Goal: Task Accomplishment & Management: Manage account settings

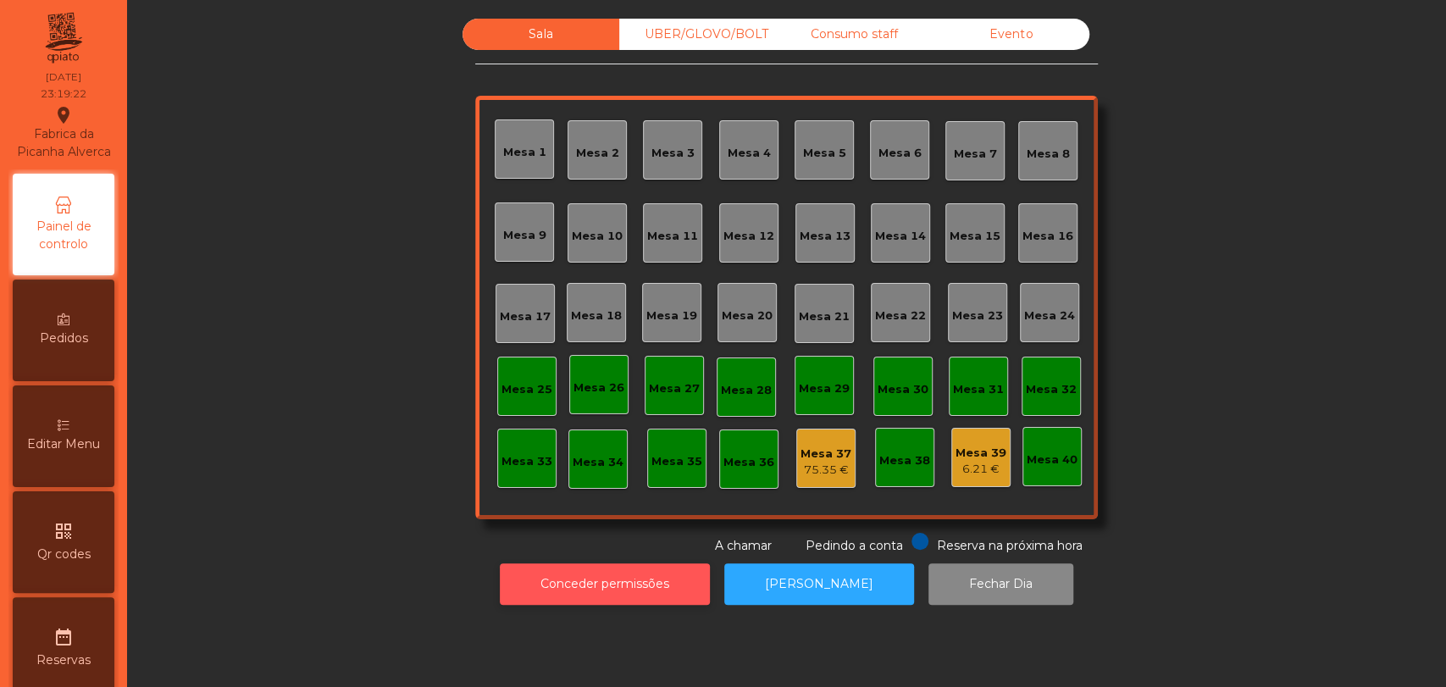
click at [617, 573] on button "Conceder permissões" at bounding box center [605, 584] width 210 height 42
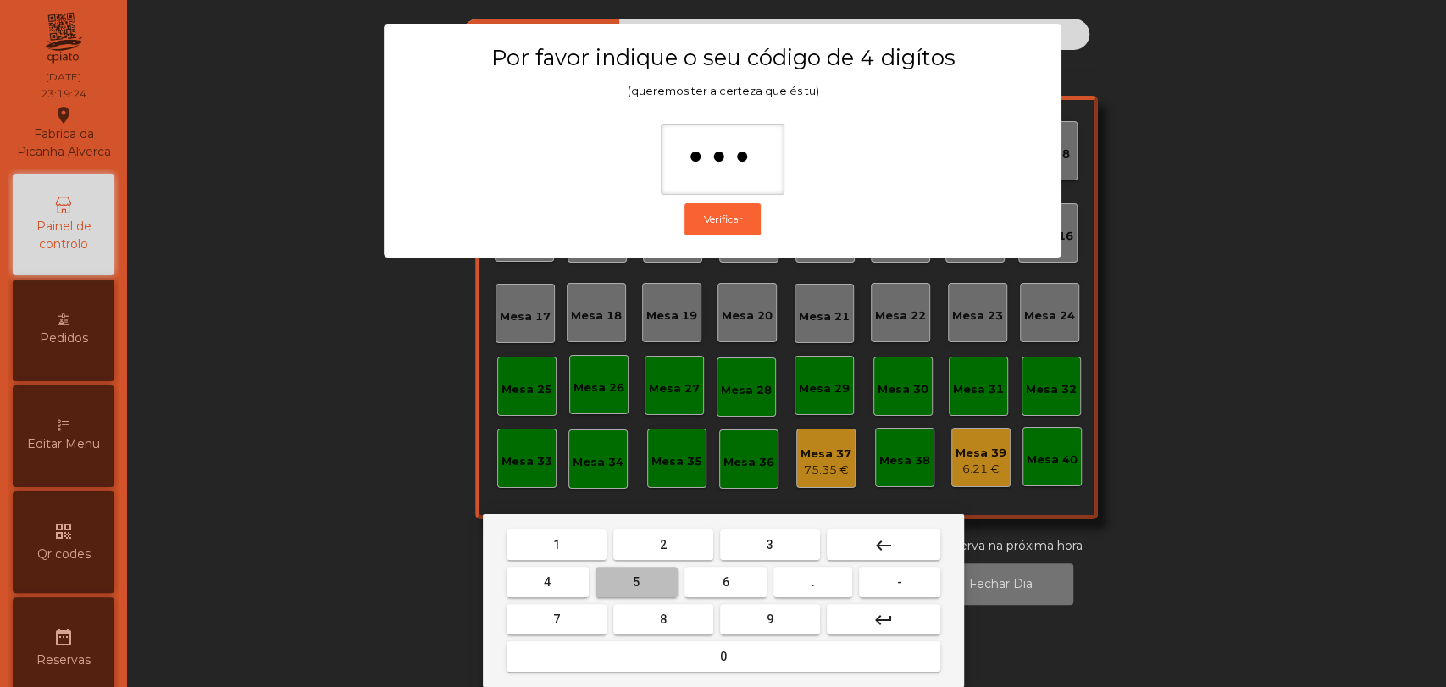
type input "****"
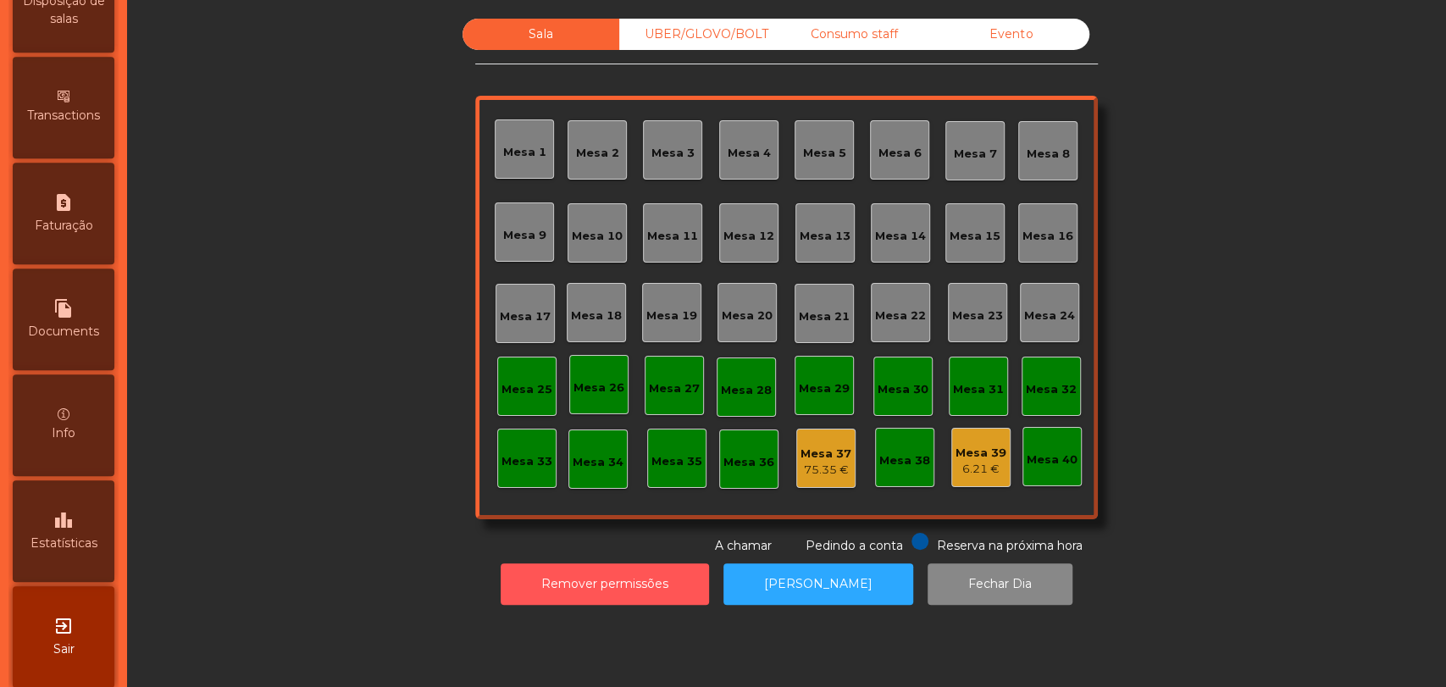
scroll to position [784, 0]
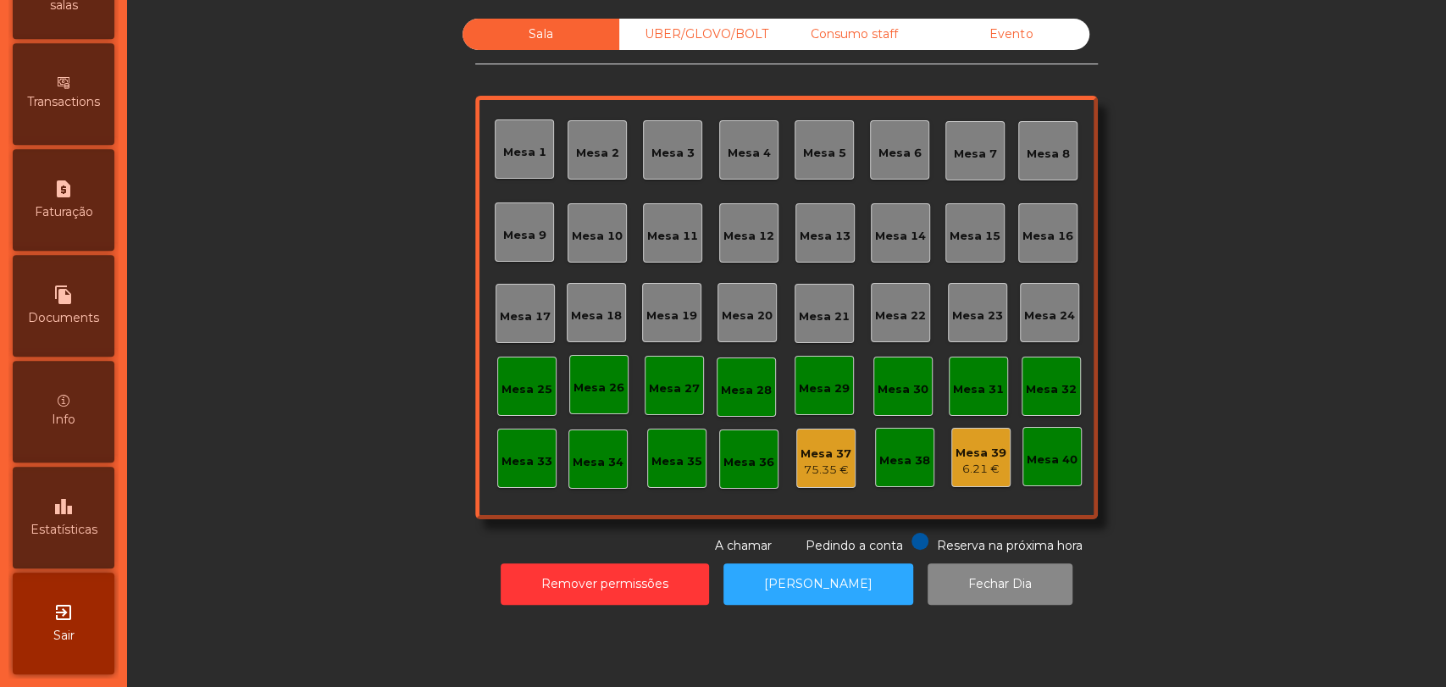
click at [40, 490] on div "leaderboard Estatísticas" at bounding box center [64, 518] width 102 height 102
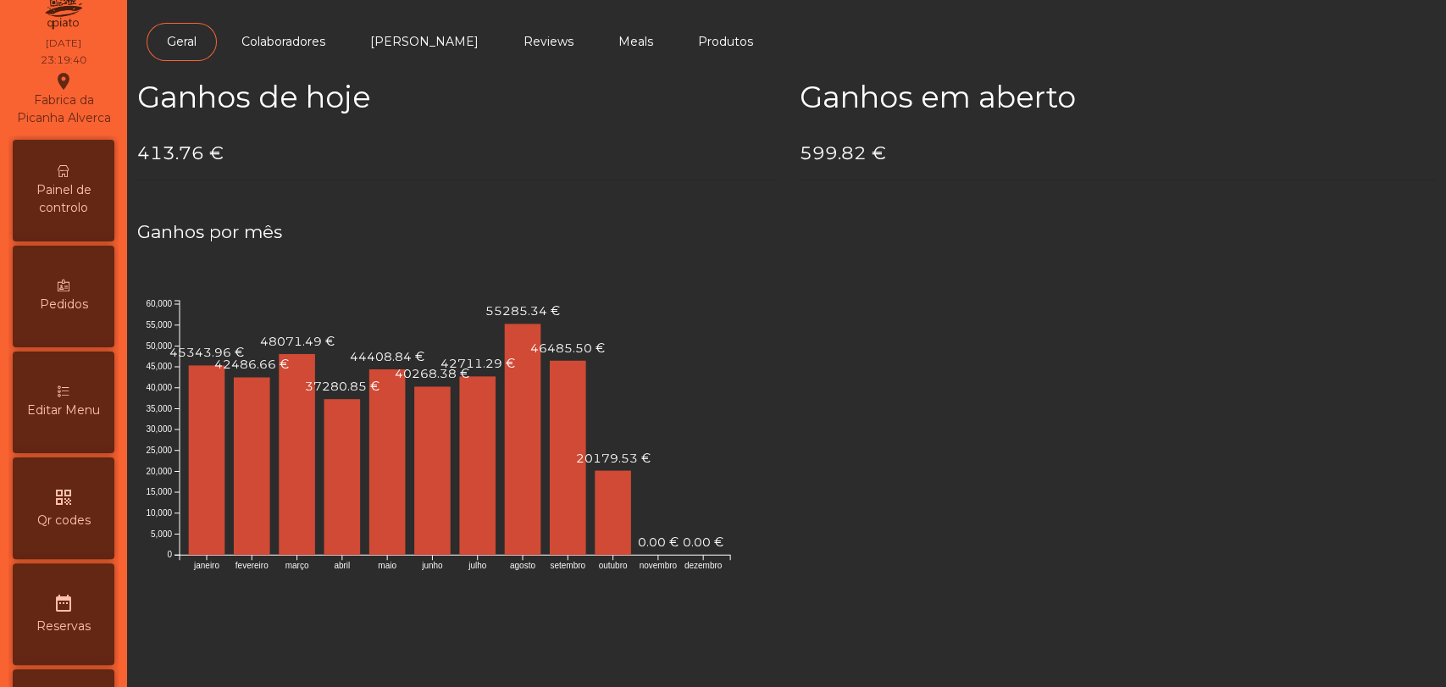
scroll to position [30, 0]
drag, startPoint x: 64, startPoint y: 198, endPoint x: 74, endPoint y: 198, distance: 10.2
click at [64, 198] on div "Painel de controlo" at bounding box center [64, 194] width 102 height 102
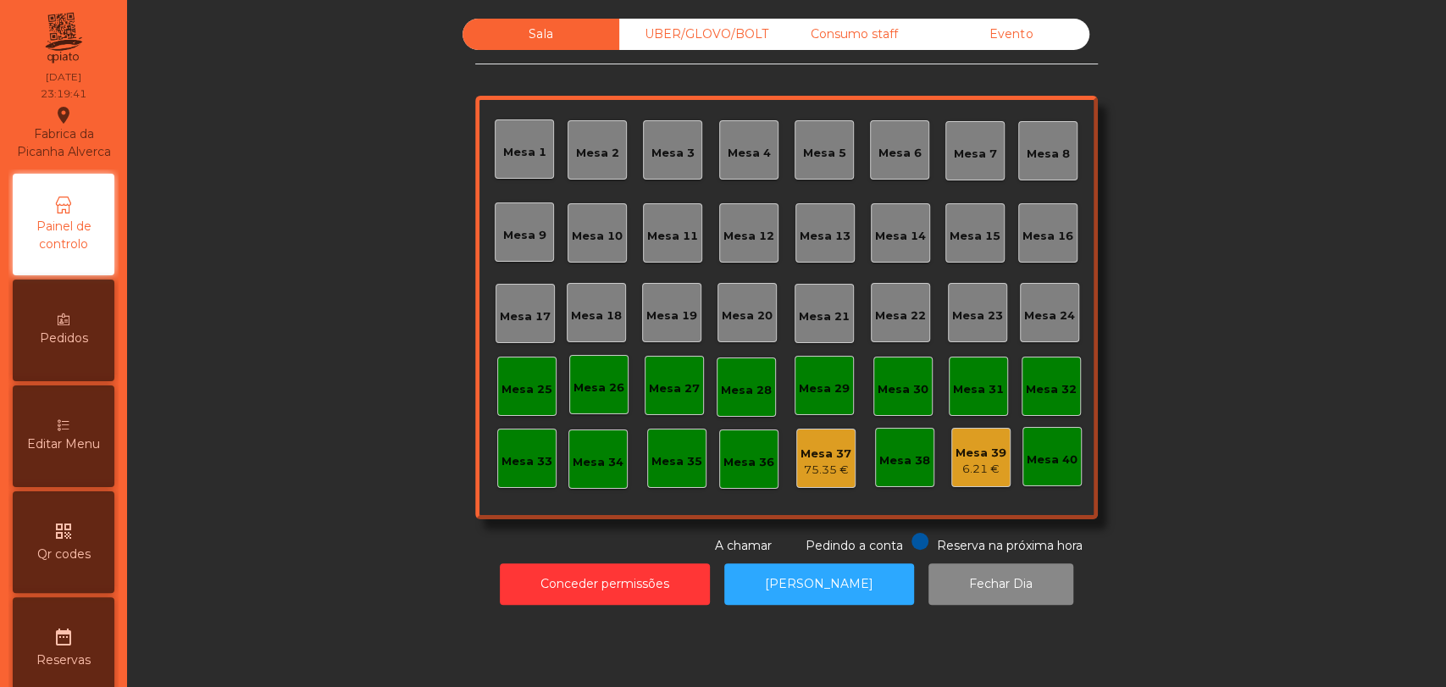
click at [981, 43] on div "Evento" at bounding box center [1011, 34] width 157 height 31
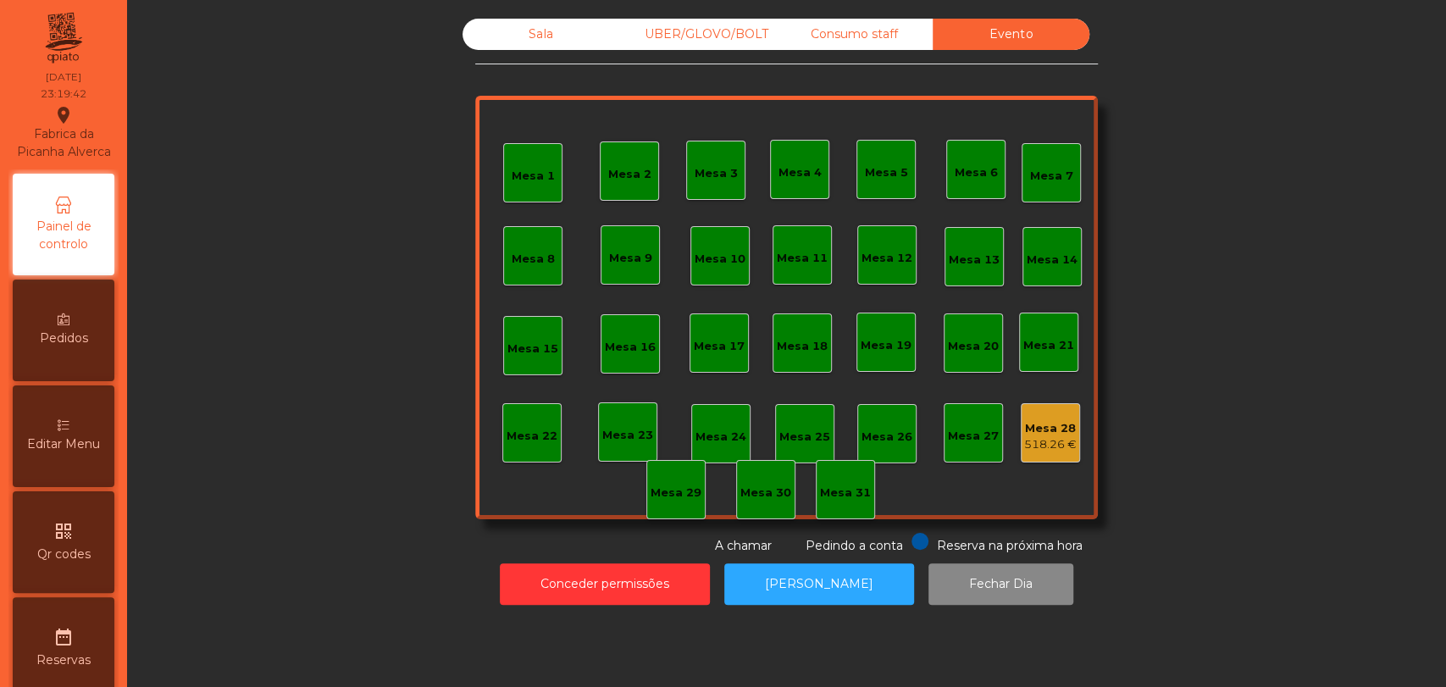
click at [1024, 429] on div "Mesa 28" at bounding box center [1050, 428] width 53 height 17
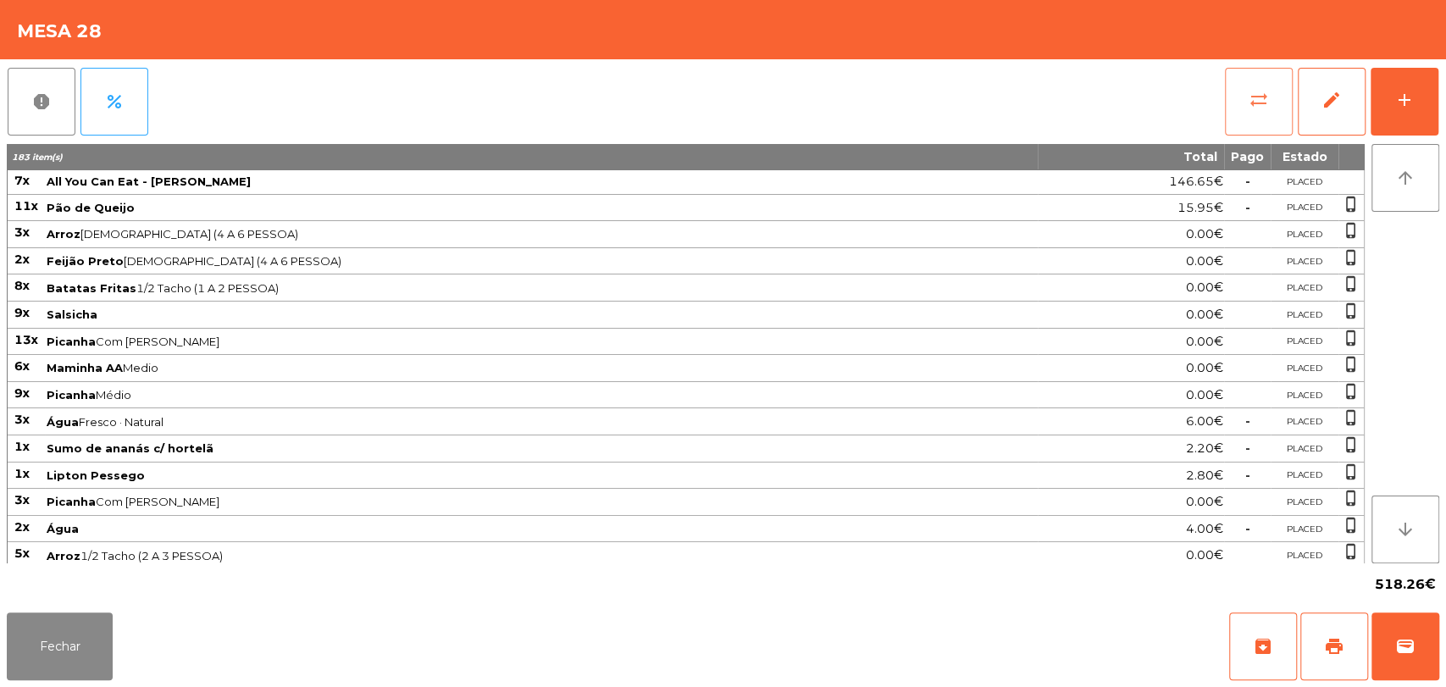
click at [1273, 113] on button "sync_alt" at bounding box center [1259, 102] width 68 height 68
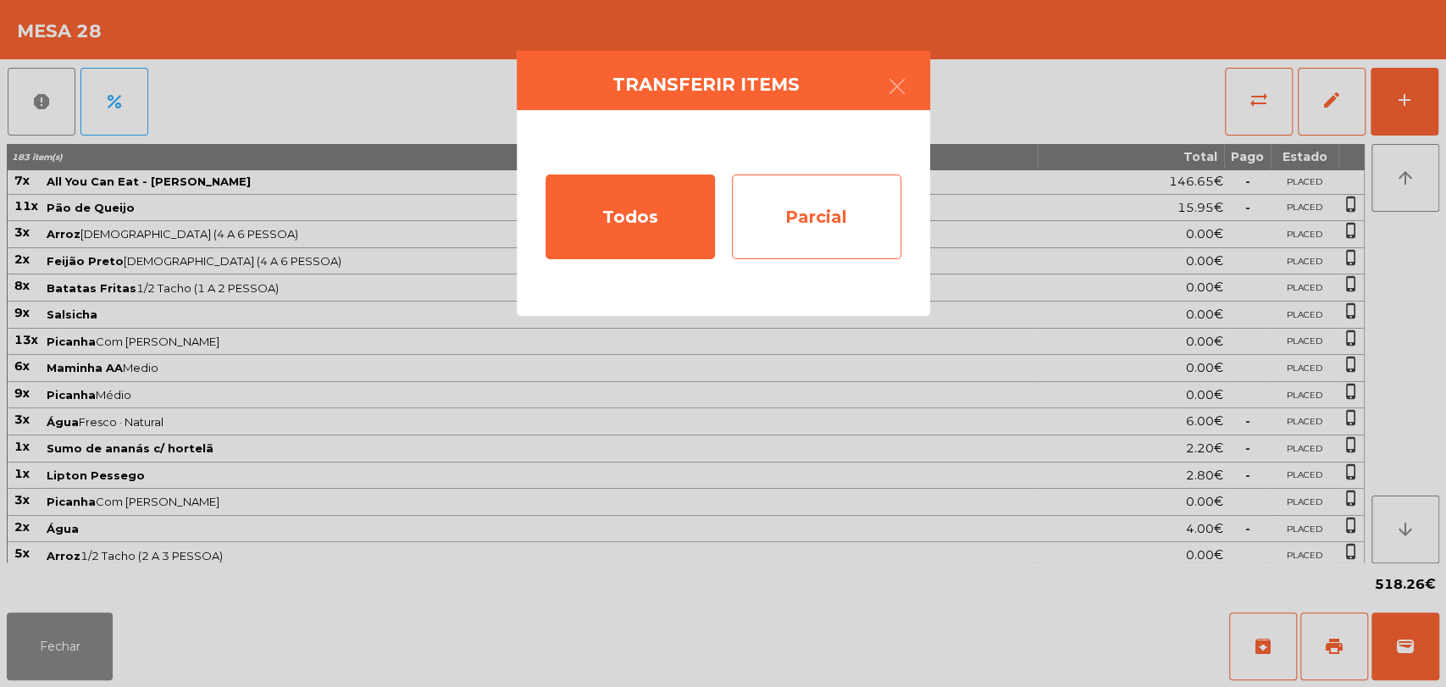
click at [814, 218] on div "Parcial" at bounding box center [816, 217] width 169 height 85
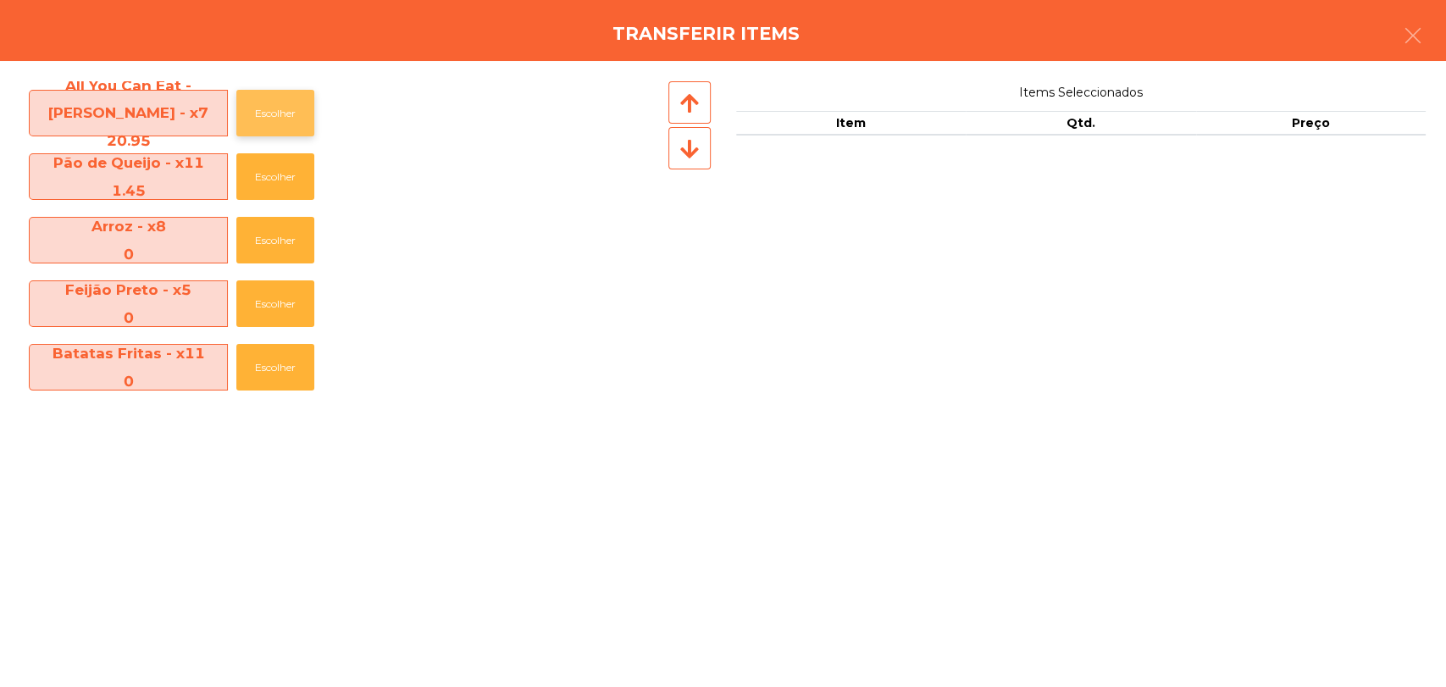
click at [261, 110] on button "Escolher" at bounding box center [275, 113] width 78 height 47
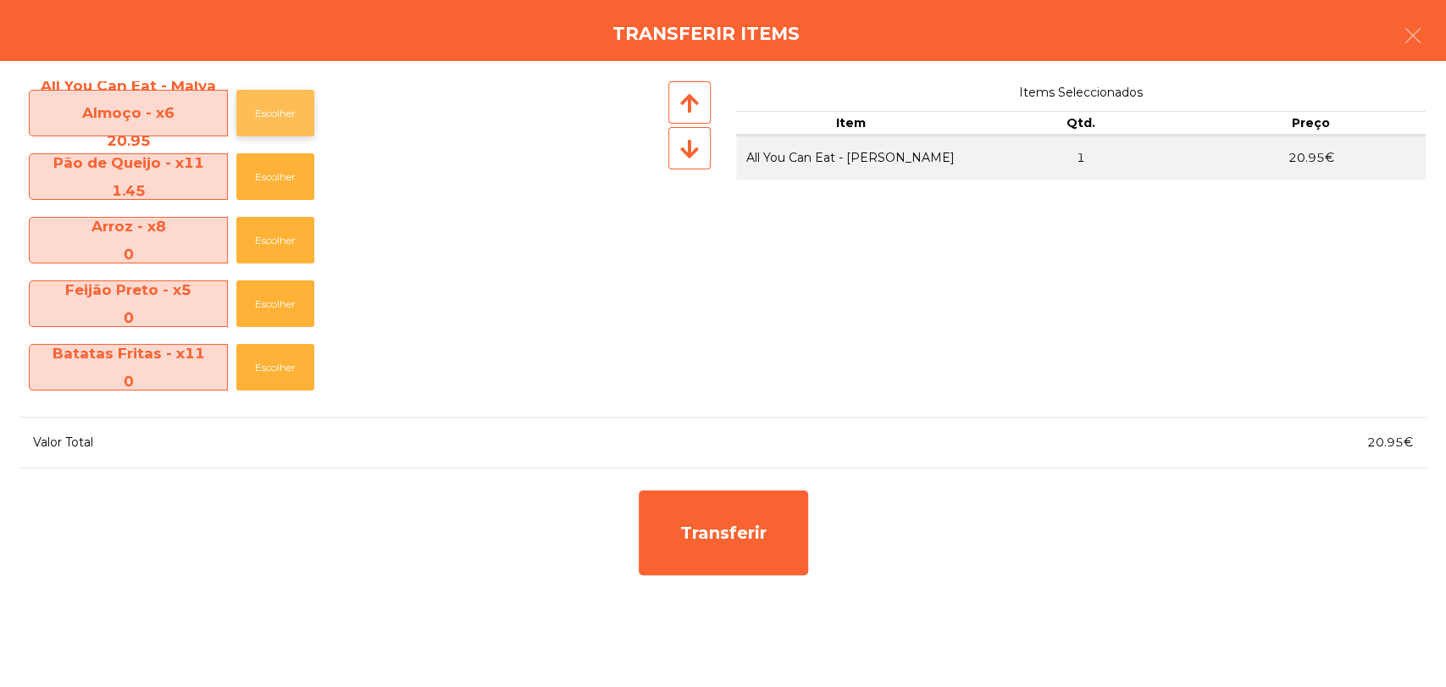
click at [261, 110] on button "Escolher" at bounding box center [275, 113] width 78 height 47
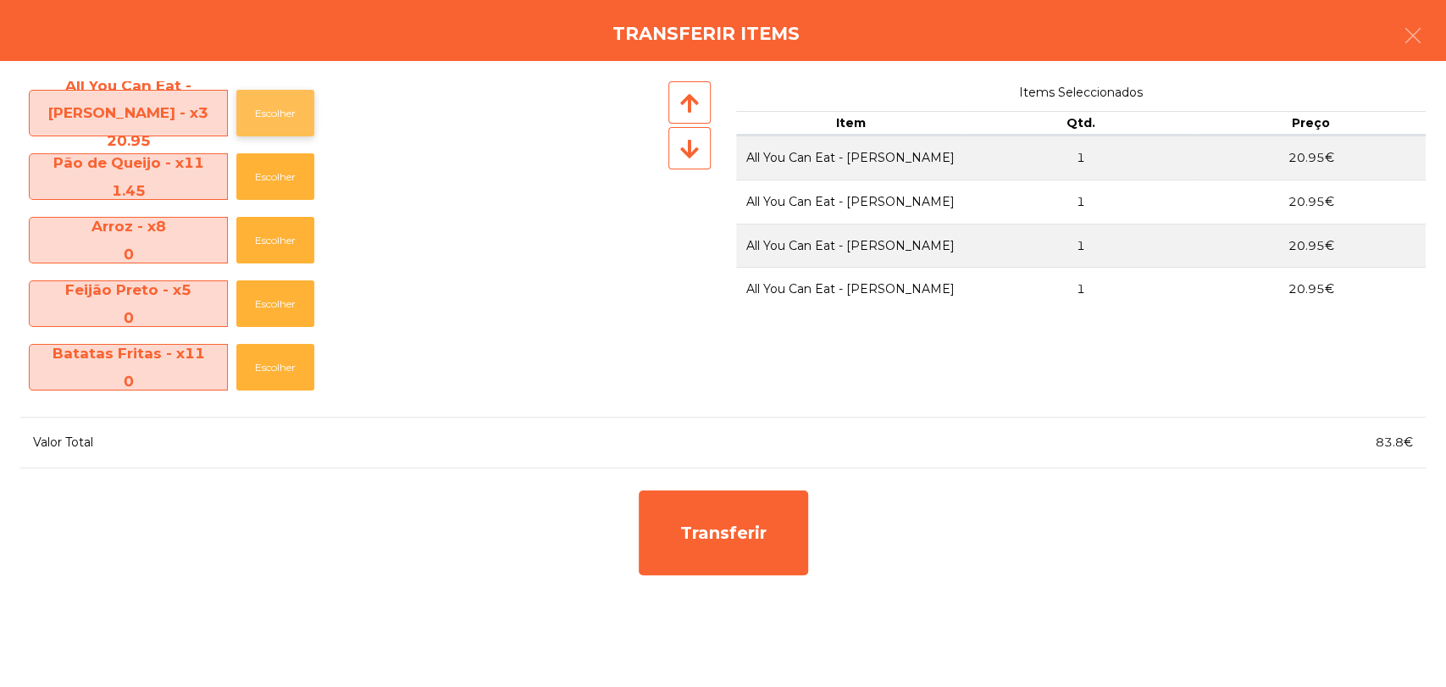
click at [261, 110] on button "Escolher" at bounding box center [275, 113] width 78 height 47
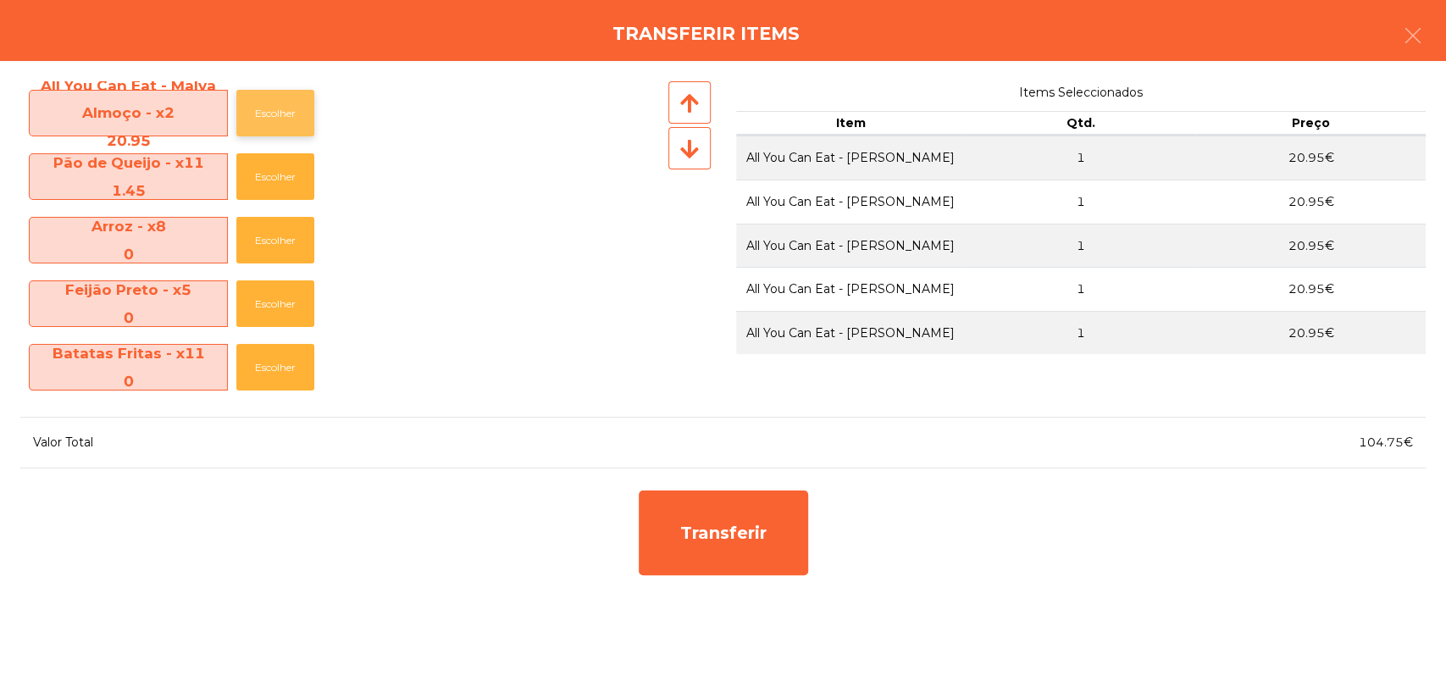
click at [261, 110] on button "Escolher" at bounding box center [275, 113] width 78 height 47
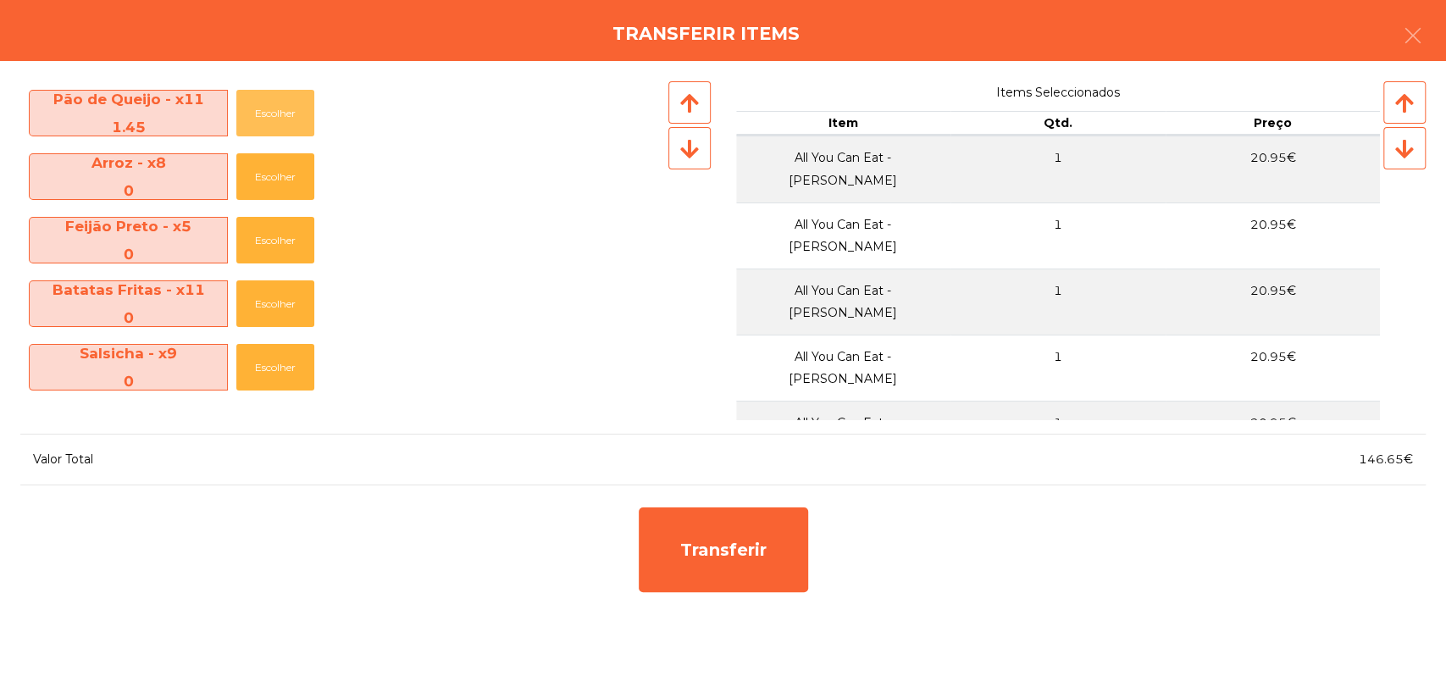
click at [261, 110] on button "Escolher" at bounding box center [275, 113] width 78 height 47
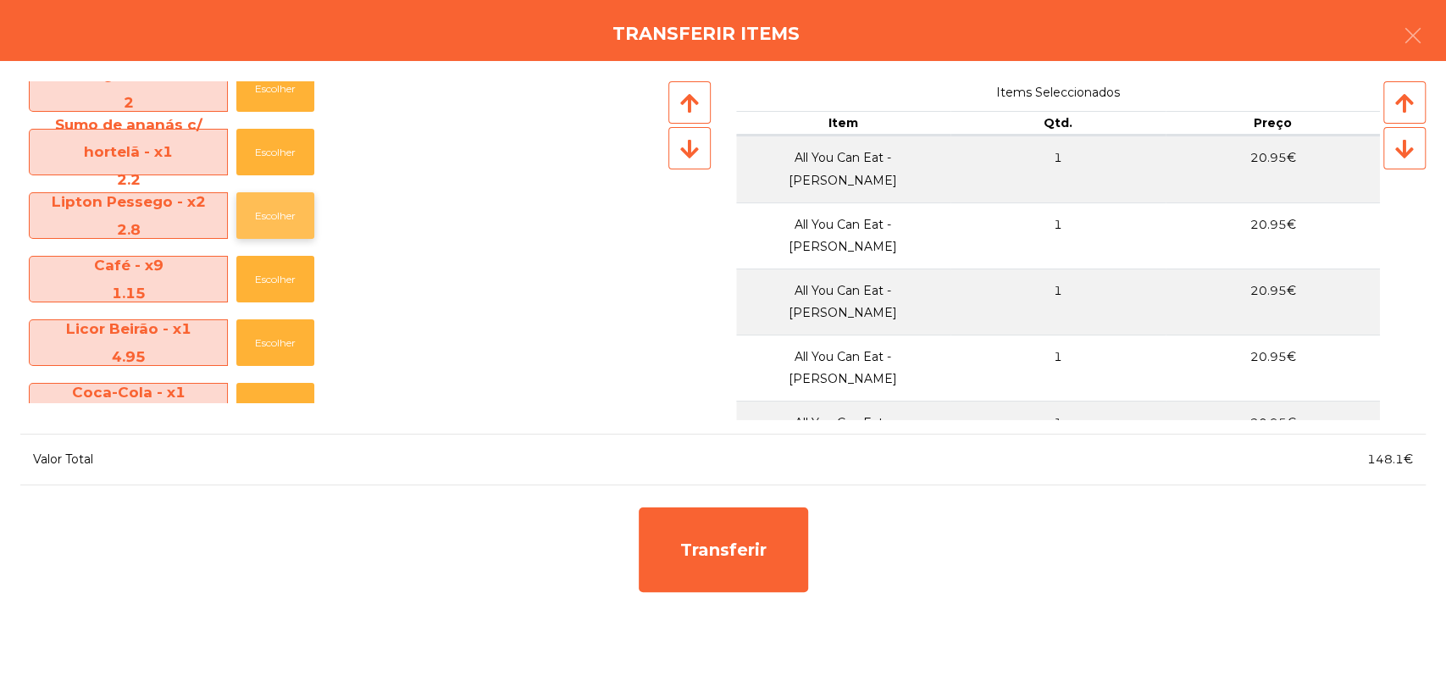
scroll to position [470, 0]
click at [293, 136] on button "Escolher" at bounding box center [275, 151] width 78 height 47
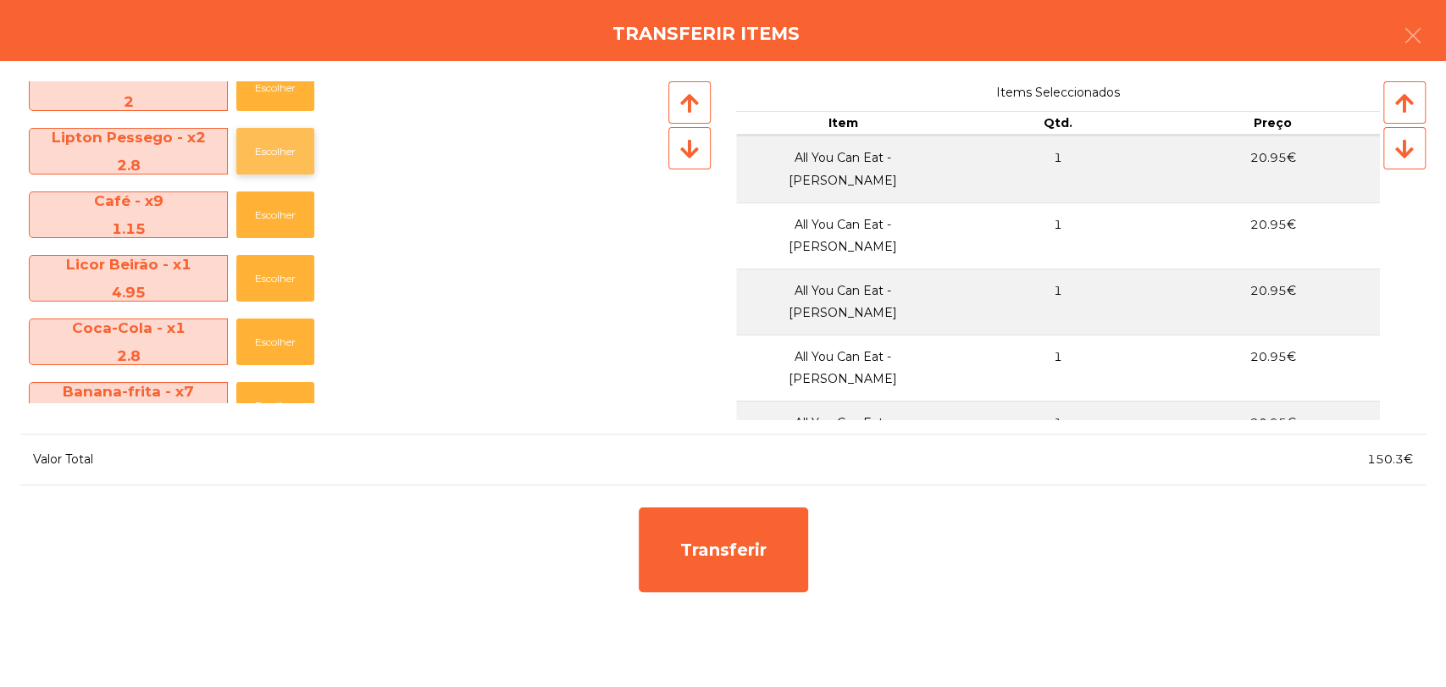
click at [285, 158] on button "Escolher" at bounding box center [275, 151] width 78 height 47
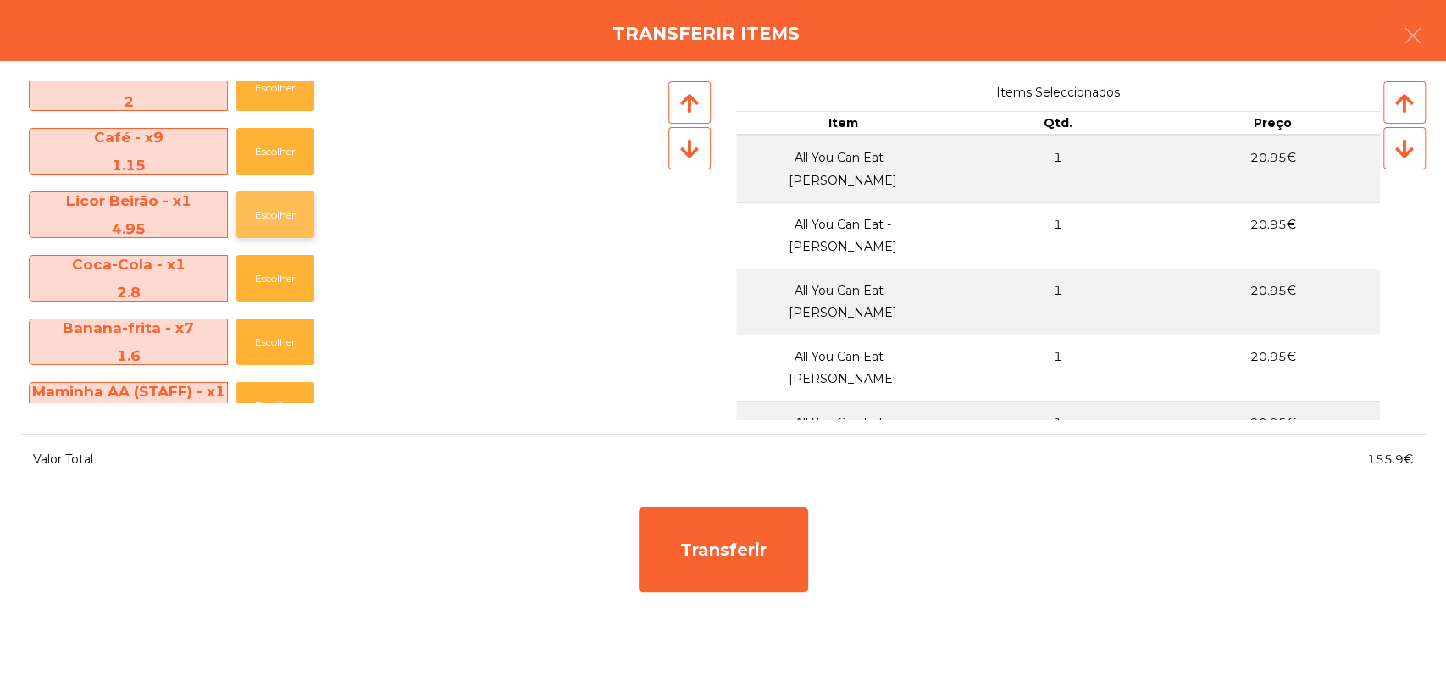
click at [285, 225] on button "Escolher" at bounding box center [275, 214] width 78 height 47
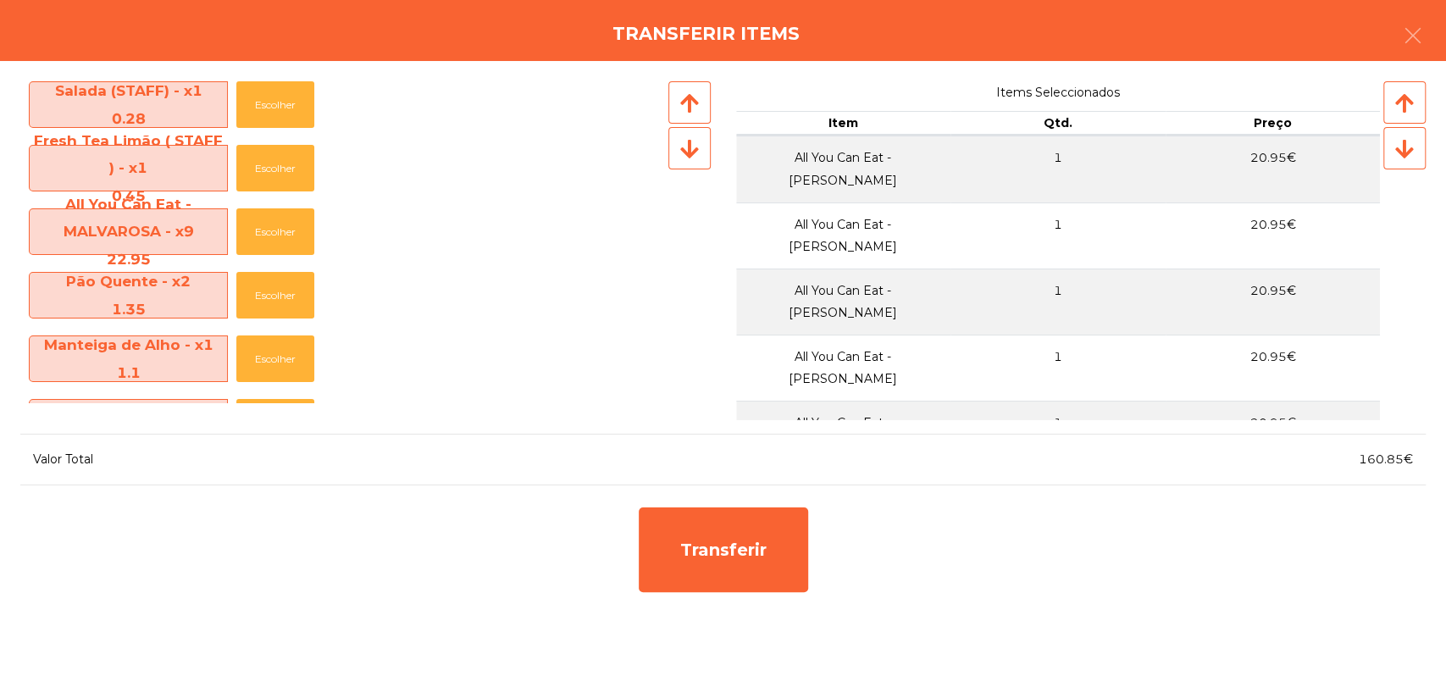
scroll to position [847, 0]
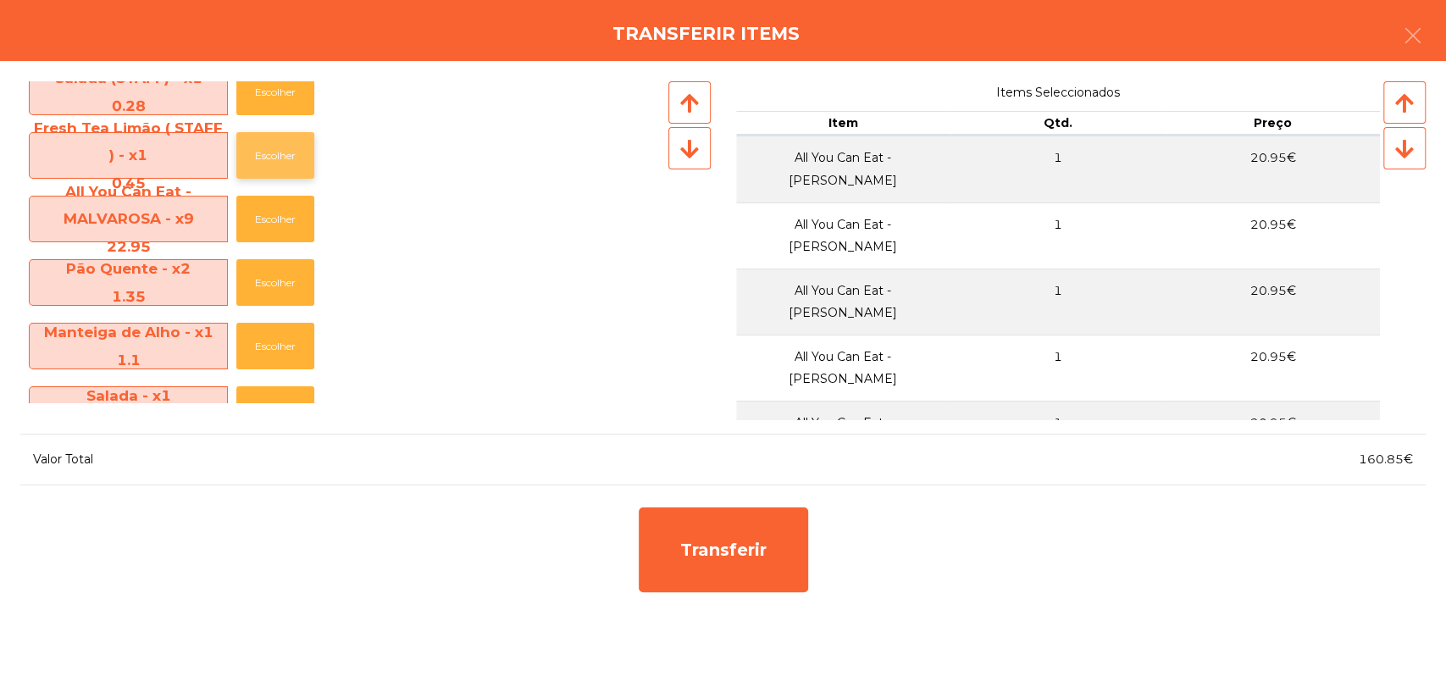
click at [263, 164] on button "Escolher" at bounding box center [275, 155] width 78 height 47
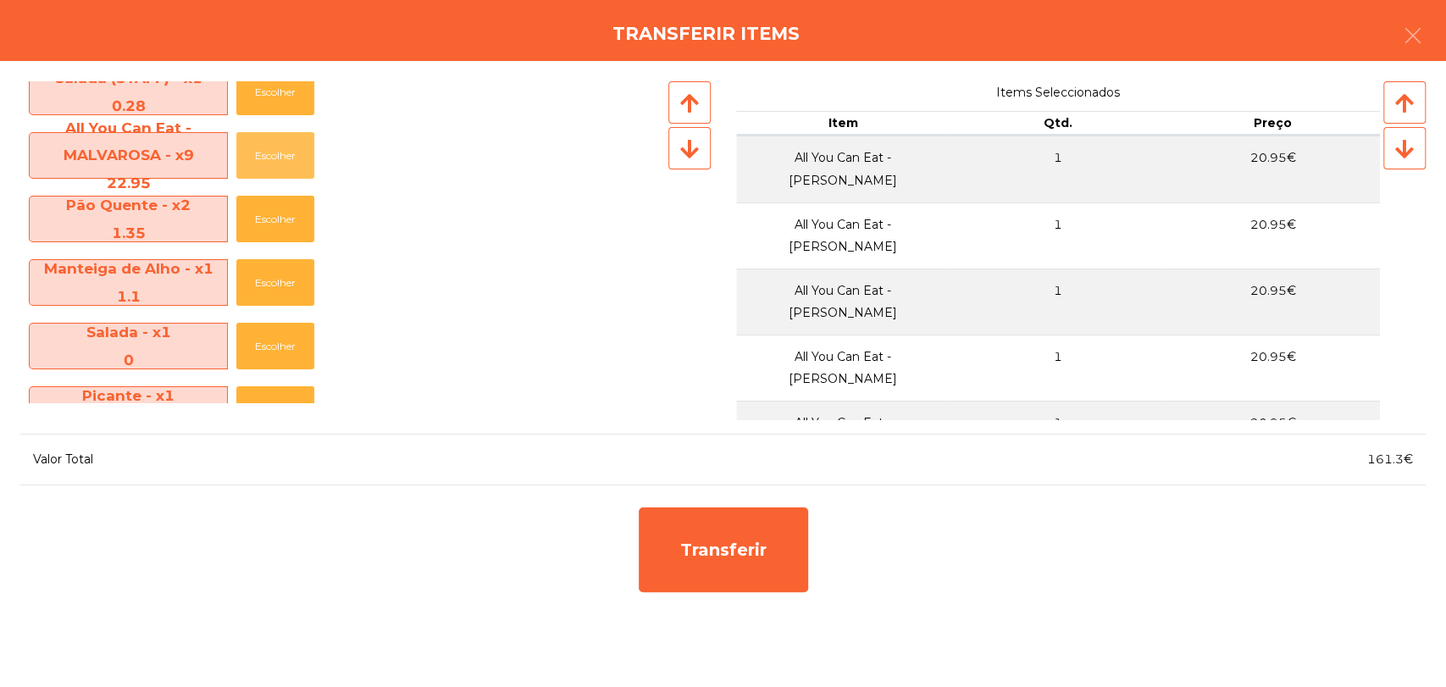
click at [263, 164] on button "Escolher" at bounding box center [275, 155] width 78 height 47
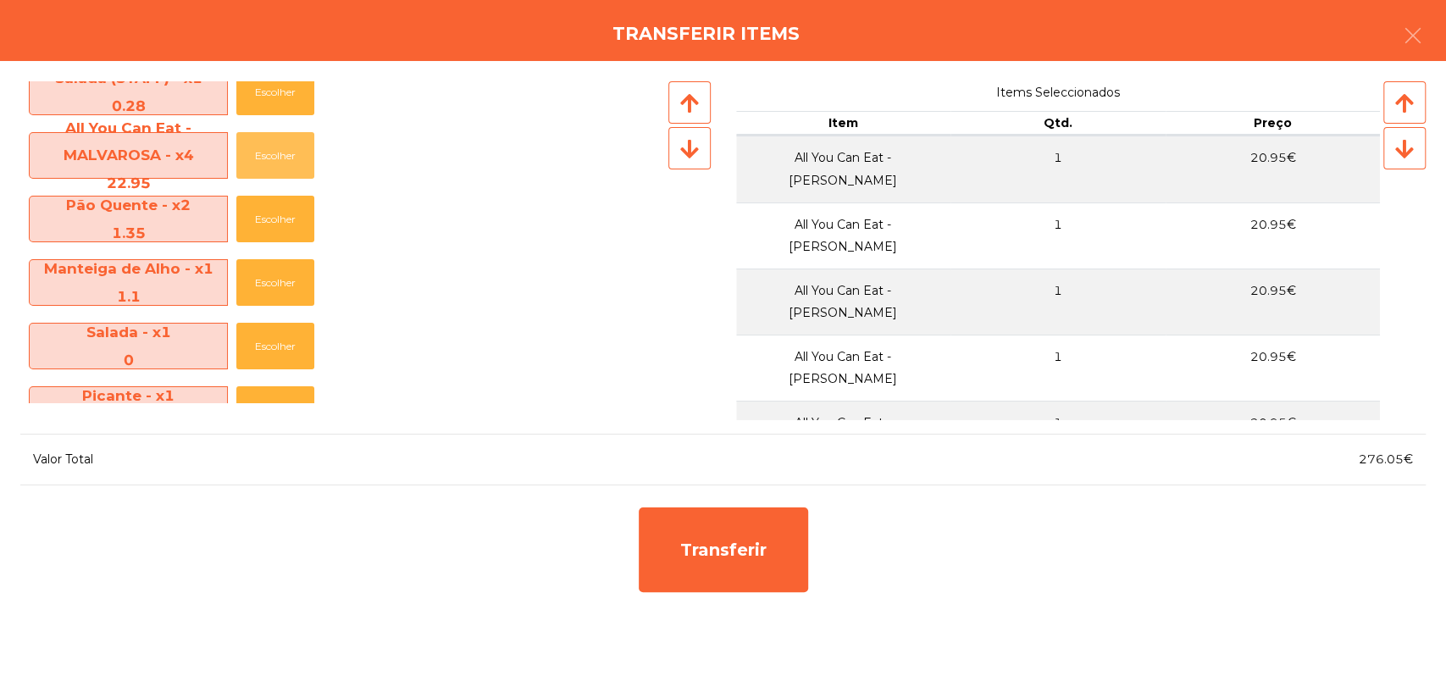
click at [263, 164] on button "Escolher" at bounding box center [275, 155] width 78 height 47
click at [269, 205] on button "Escolher" at bounding box center [275, 219] width 78 height 47
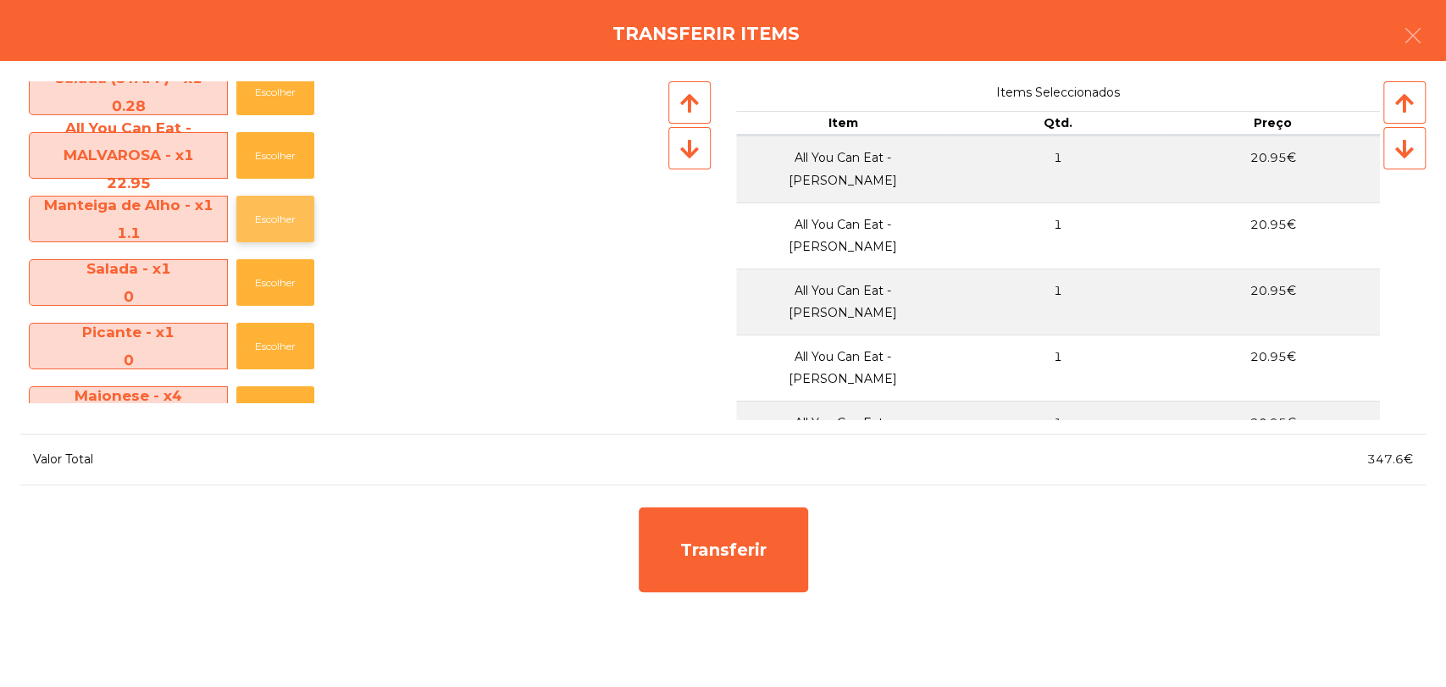
click at [281, 228] on button "Escolher" at bounding box center [275, 219] width 78 height 47
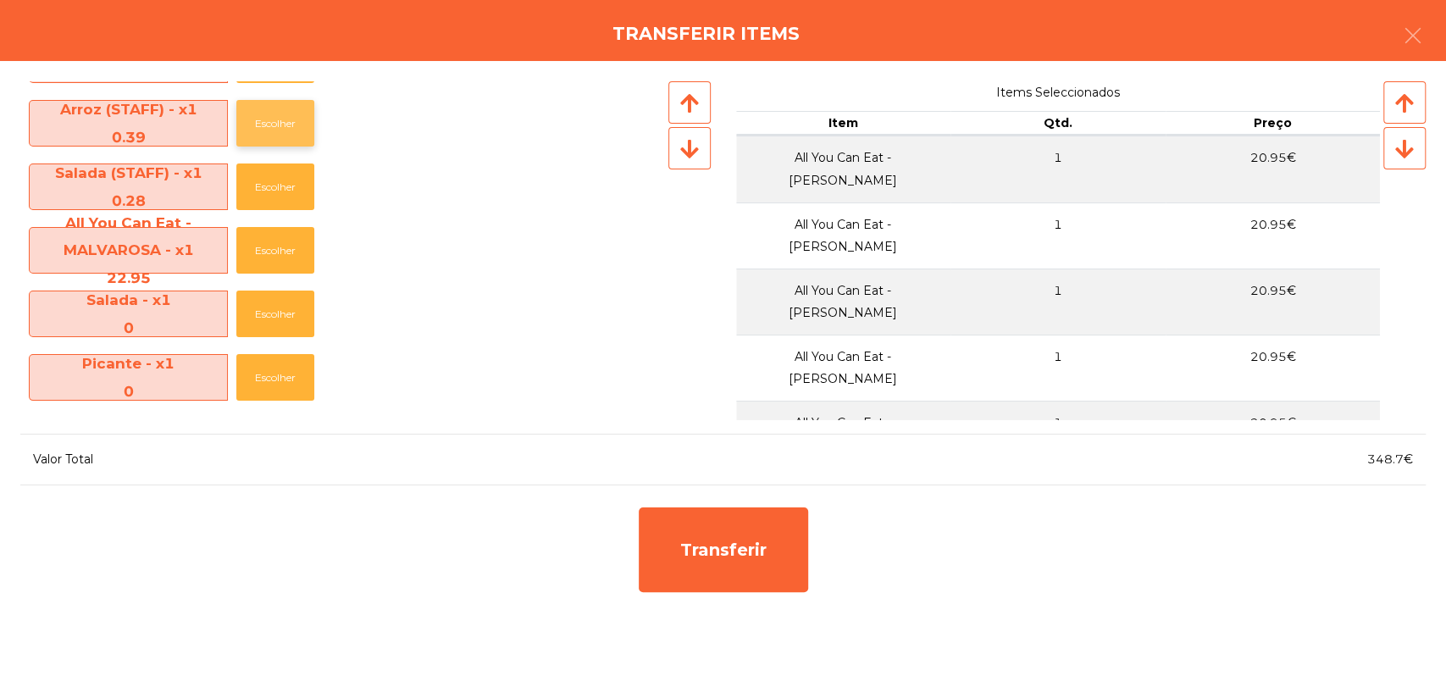
click at [288, 116] on button "Escolher" at bounding box center [275, 123] width 78 height 47
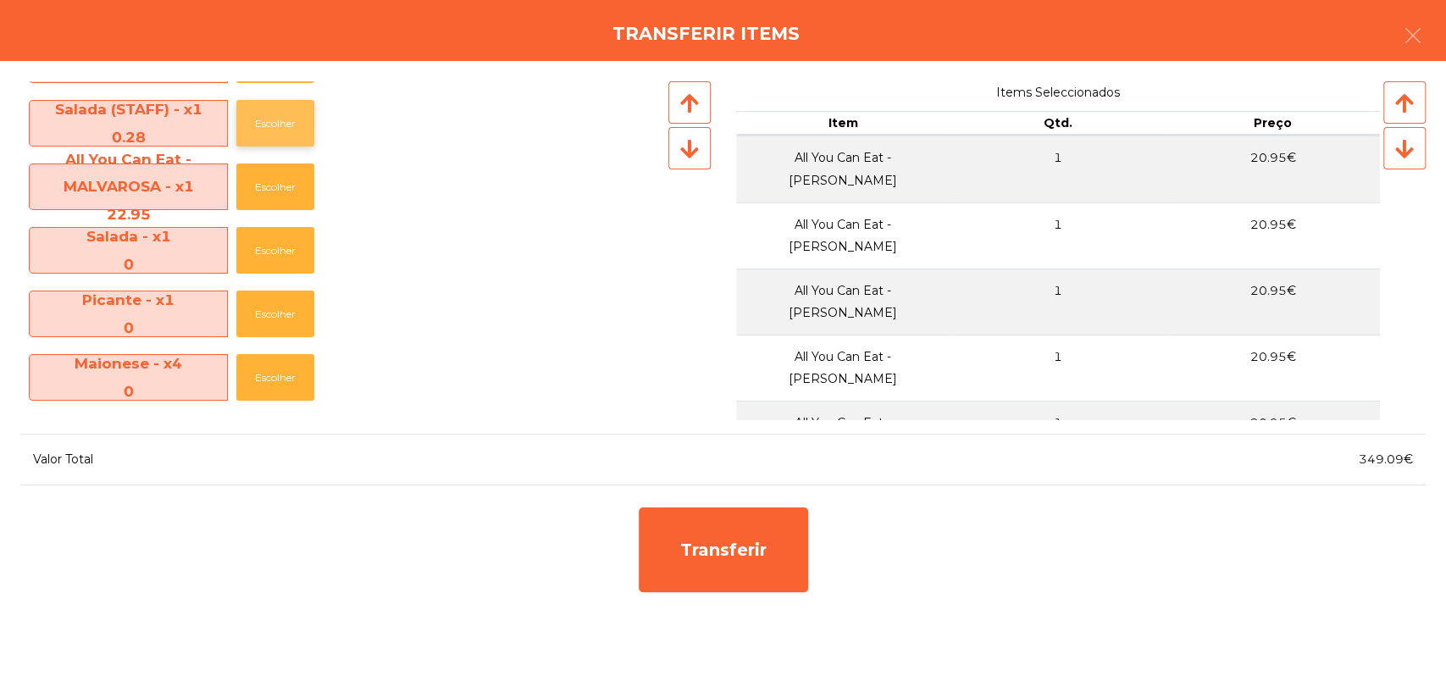
click at [285, 125] on button "Escolher" at bounding box center [275, 123] width 78 height 47
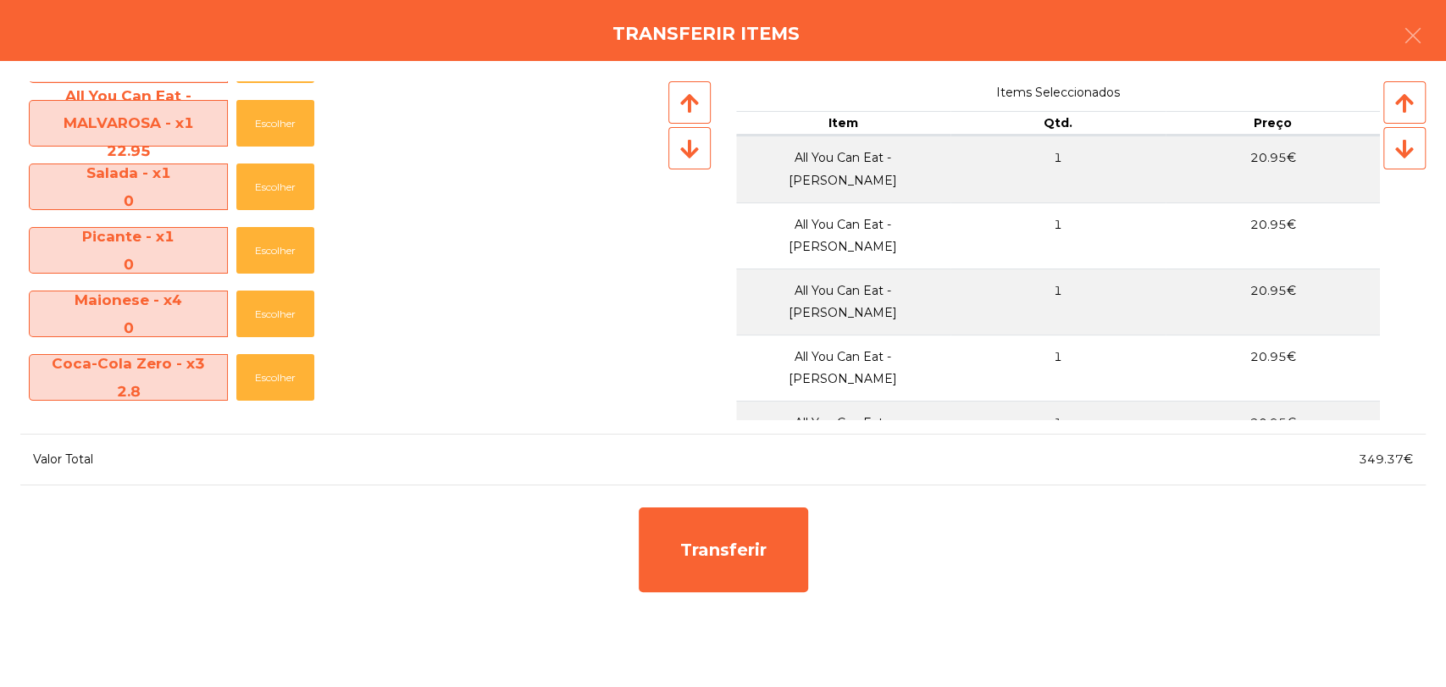
scroll to position [658, 0]
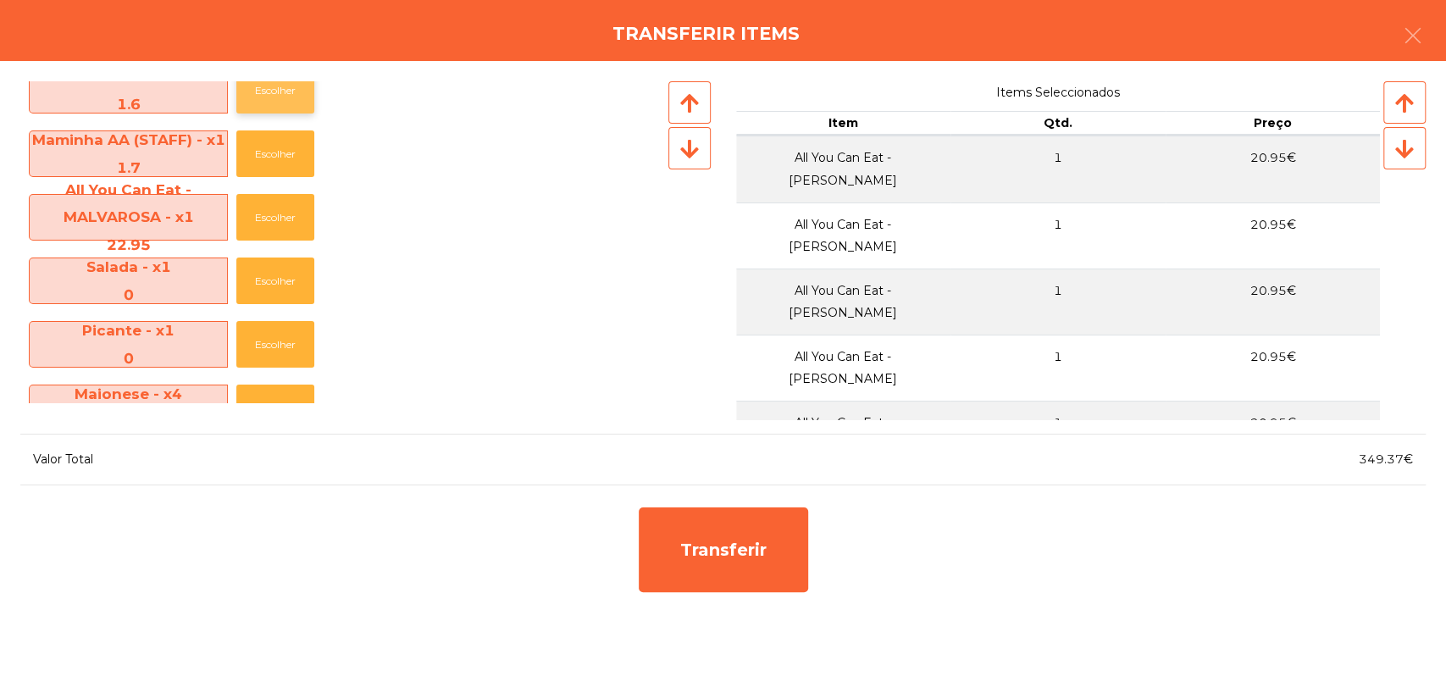
click at [289, 110] on button "Escolher" at bounding box center [275, 90] width 78 height 47
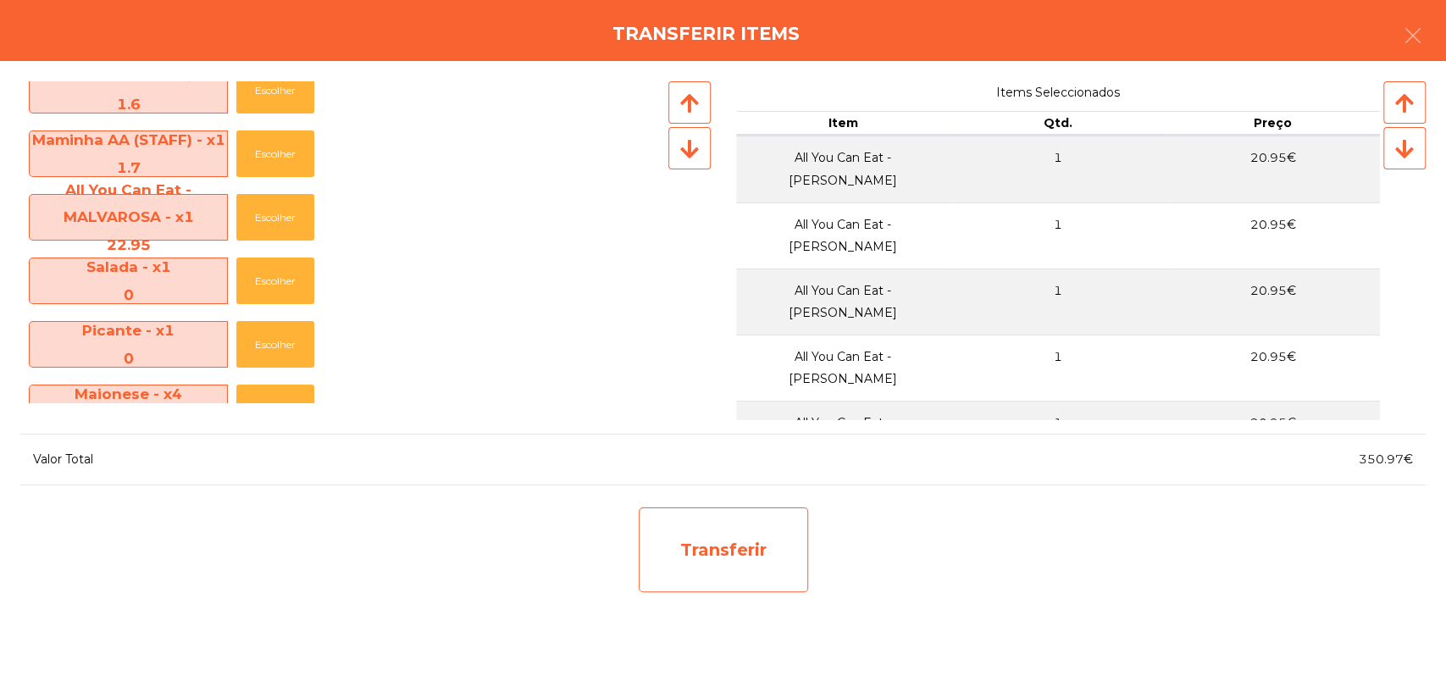
click at [684, 529] on div "Transferir" at bounding box center [723, 549] width 169 height 85
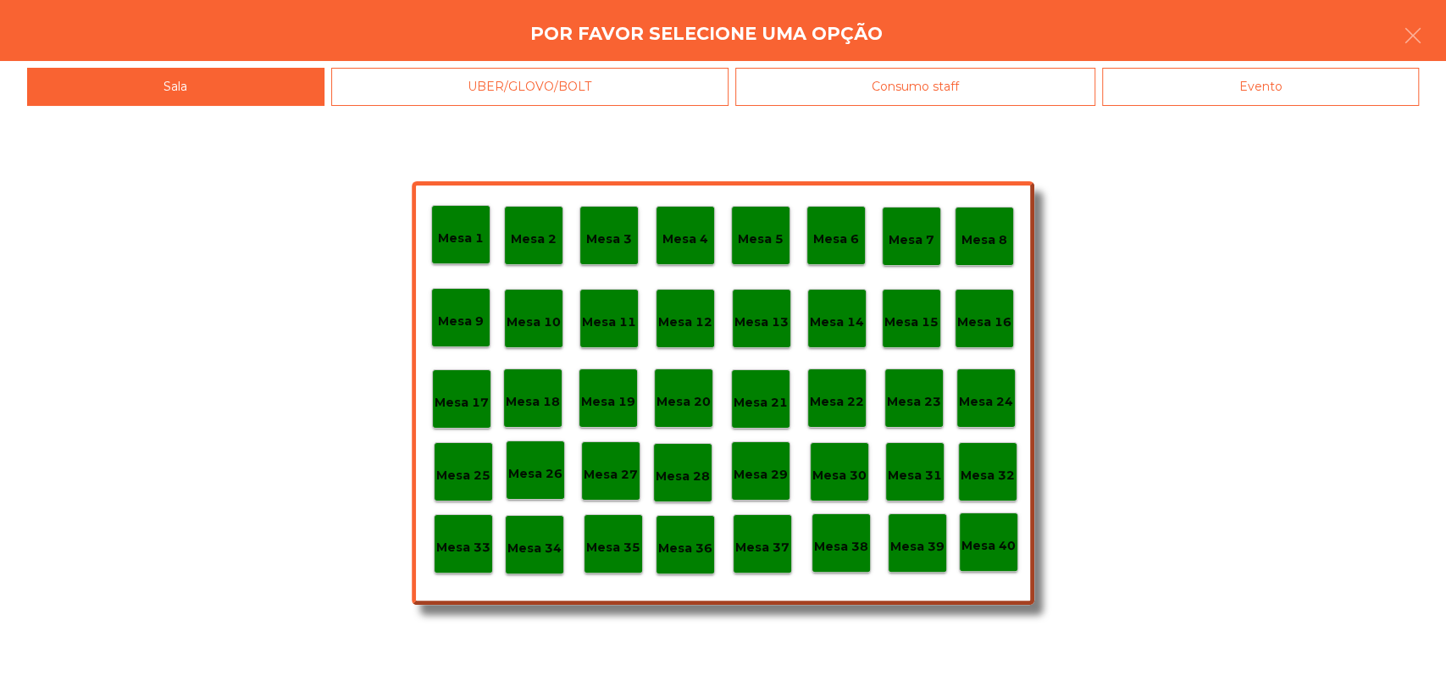
click at [827, 468] on p "Mesa 30" at bounding box center [839, 475] width 54 height 19
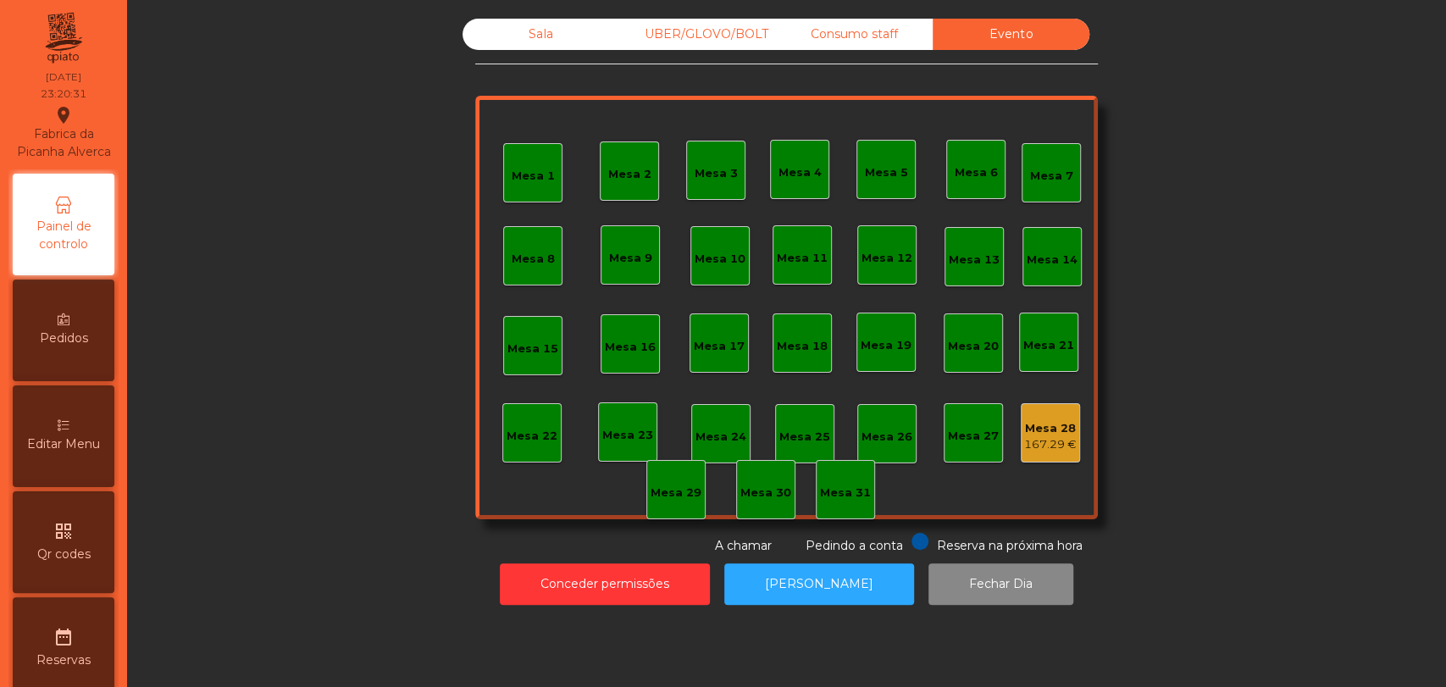
click at [1033, 417] on div "Mesa 28 167.29 €" at bounding box center [1050, 433] width 53 height 40
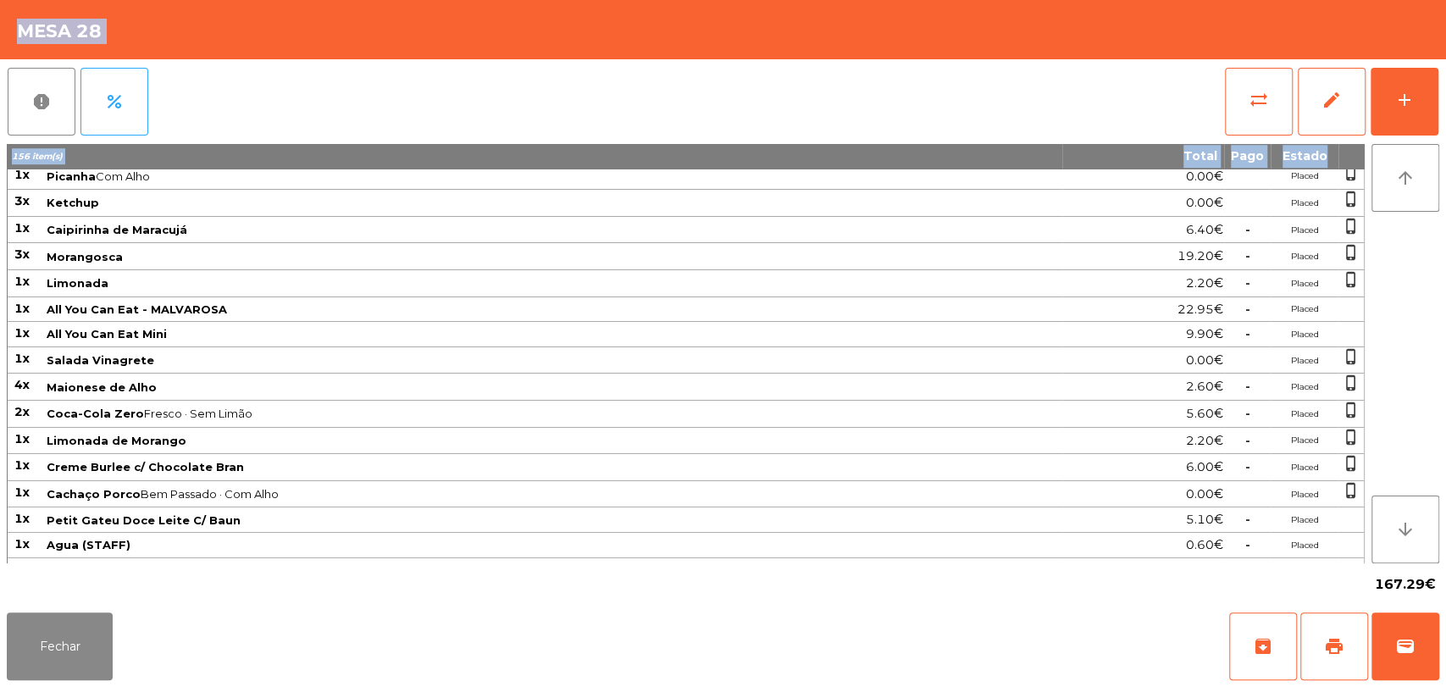
scroll to position [889, 0]
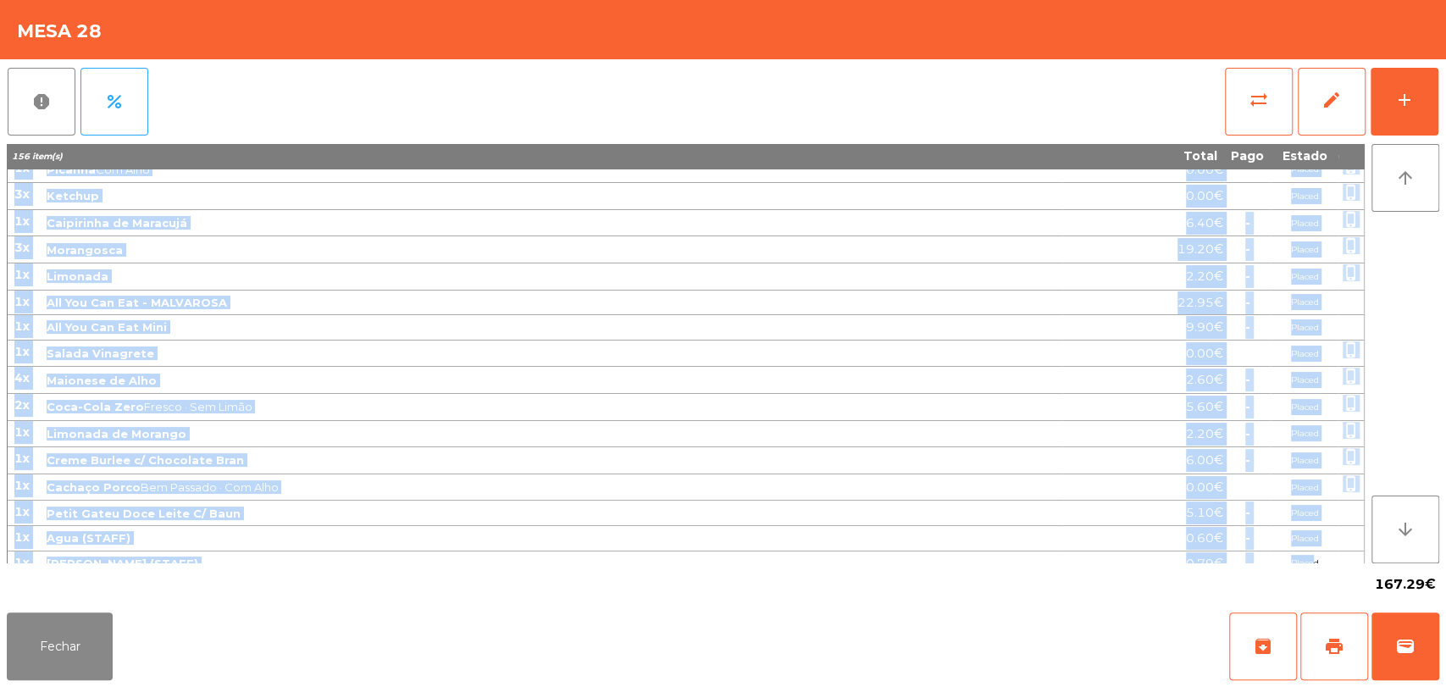
drag, startPoint x: 14, startPoint y: 173, endPoint x: 1312, endPoint y: 551, distance: 1352.7
copy tbody "01l Ips do Sitame 51.19€ - Consec adipi_elitse 1d Eiusm 5 Tempo (0 I 4 UTLABO) …"
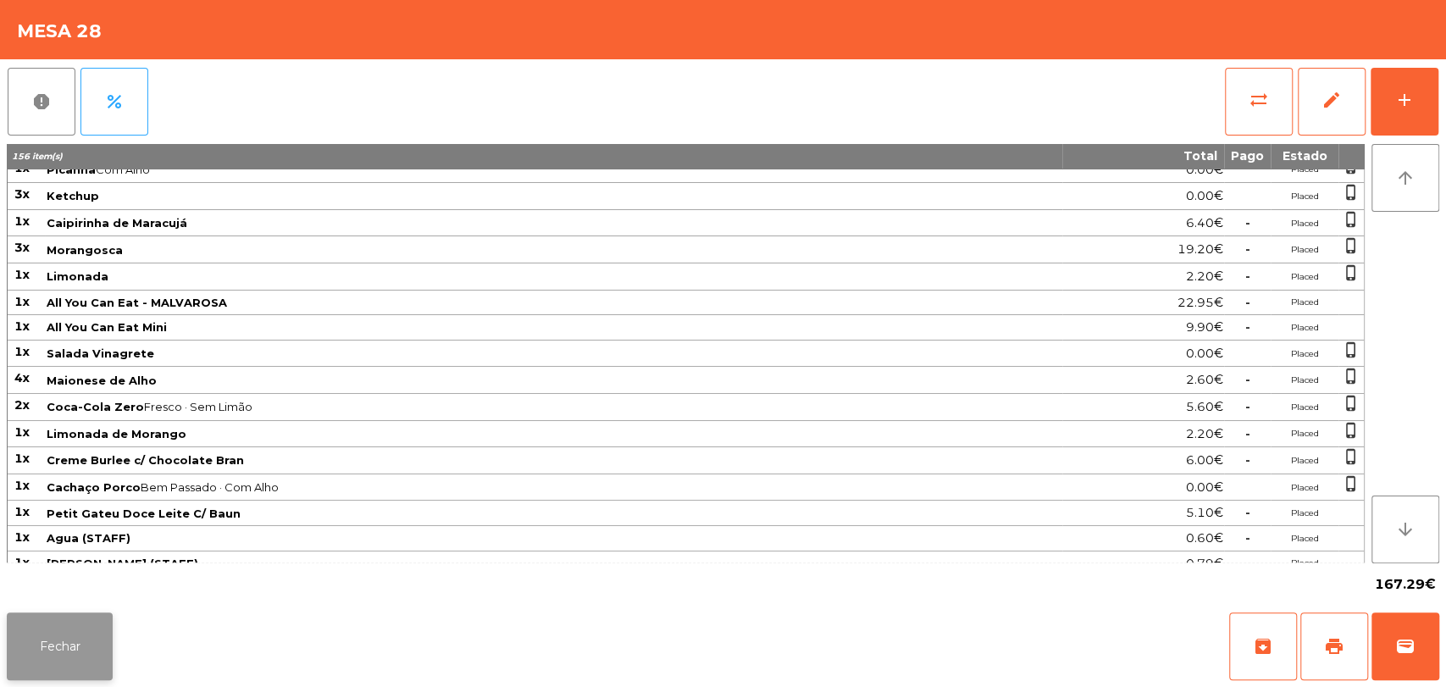
click at [96, 633] on button "Fechar" at bounding box center [60, 646] width 106 height 68
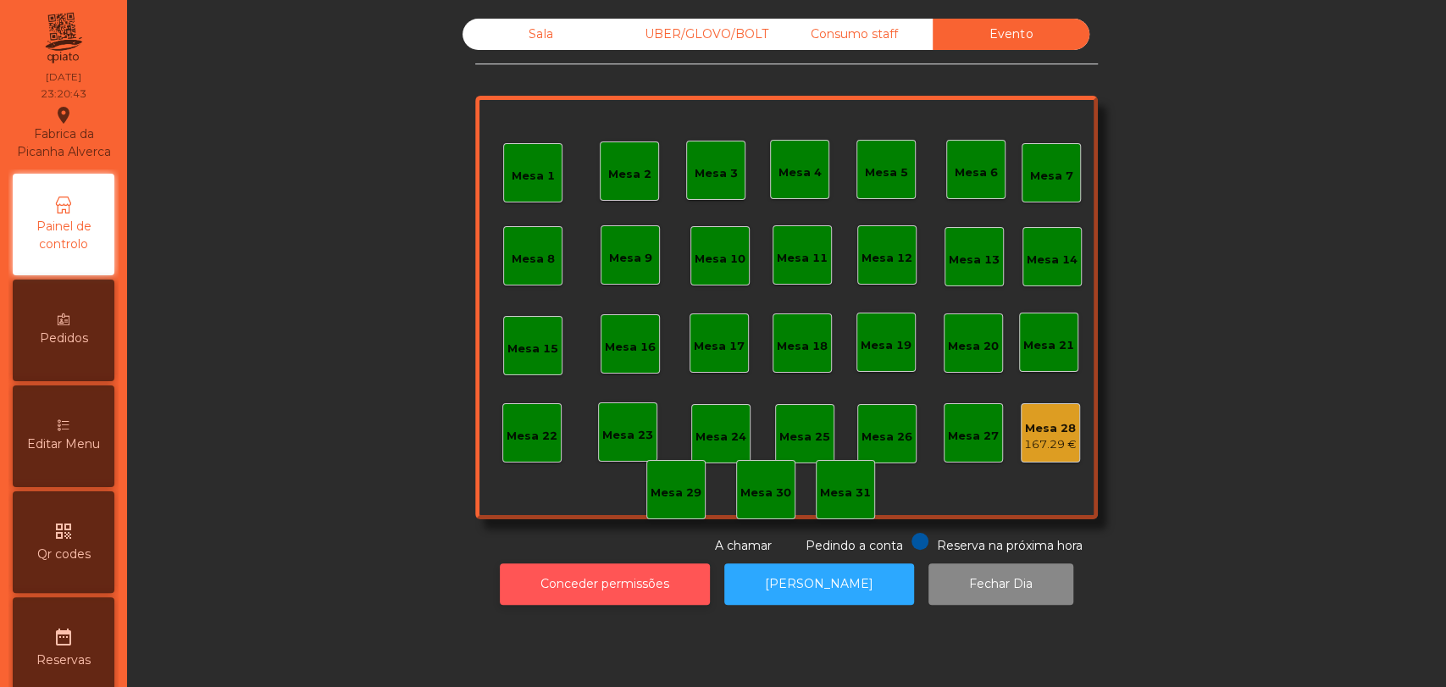
click at [615, 579] on button "Conceder permissões" at bounding box center [605, 584] width 210 height 42
click at [612, 582] on button "Conceder permissões" at bounding box center [605, 584] width 210 height 42
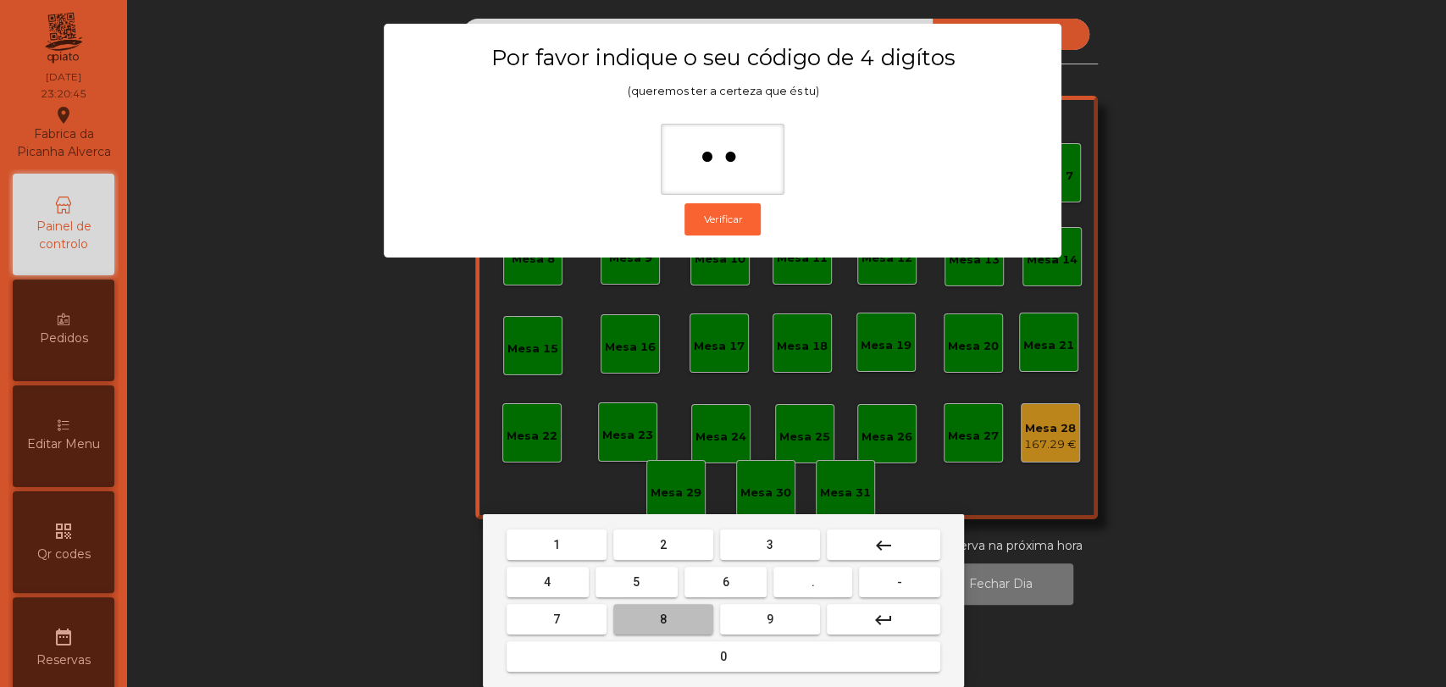
type input "***"
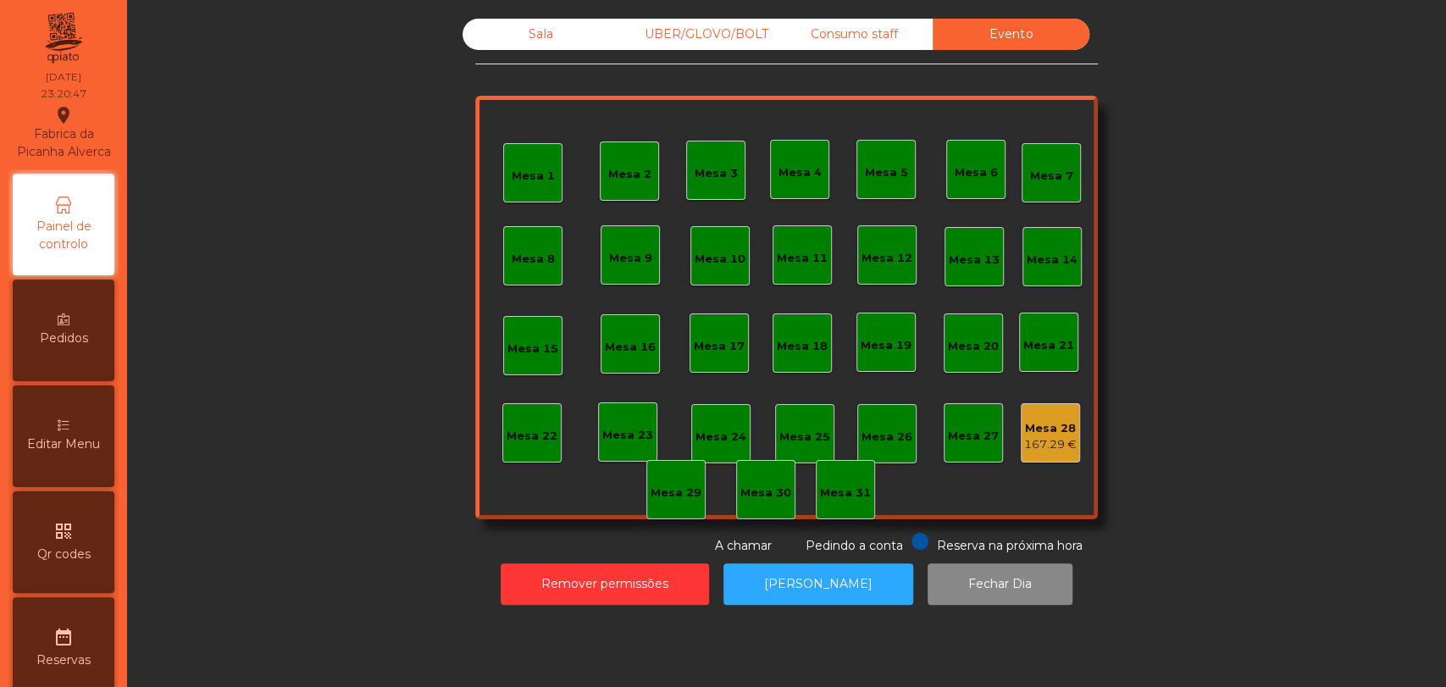
click at [1024, 441] on div "167.29 €" at bounding box center [1050, 444] width 53 height 17
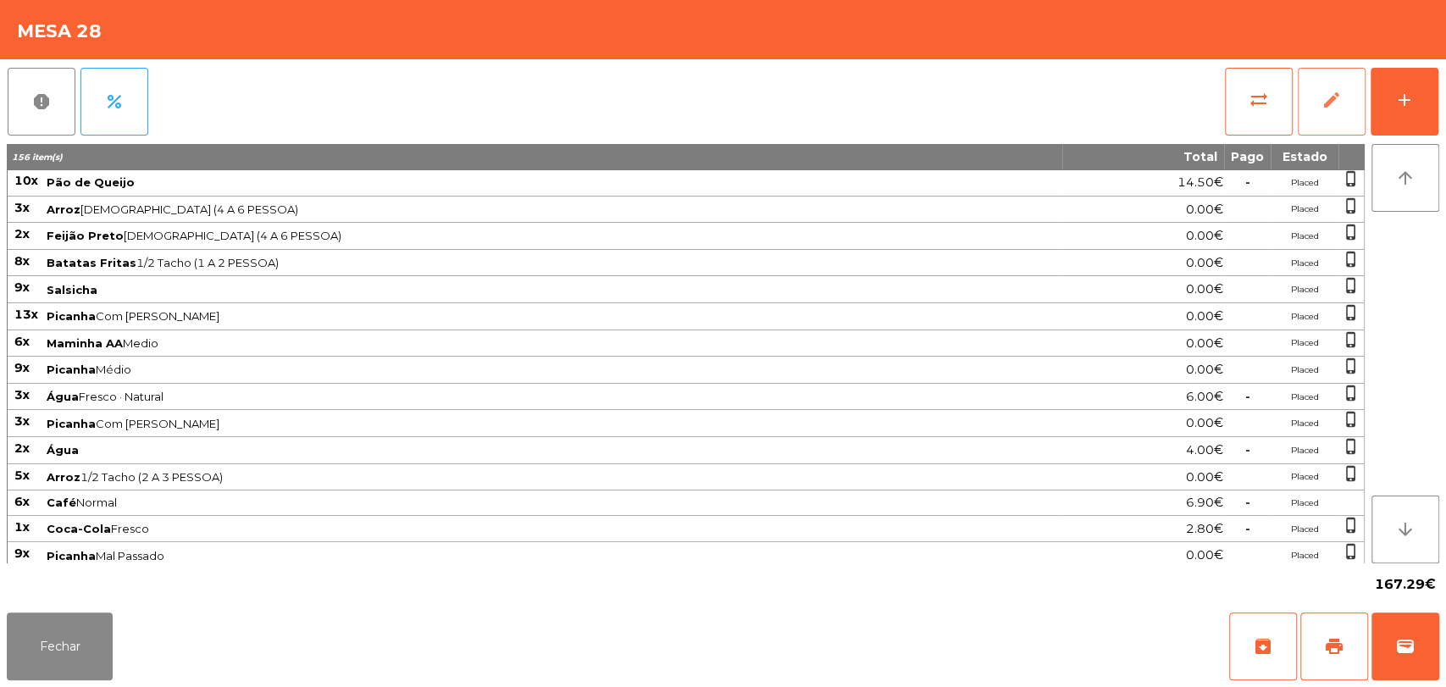
click at [1312, 91] on button "edit" at bounding box center [1332, 102] width 68 height 68
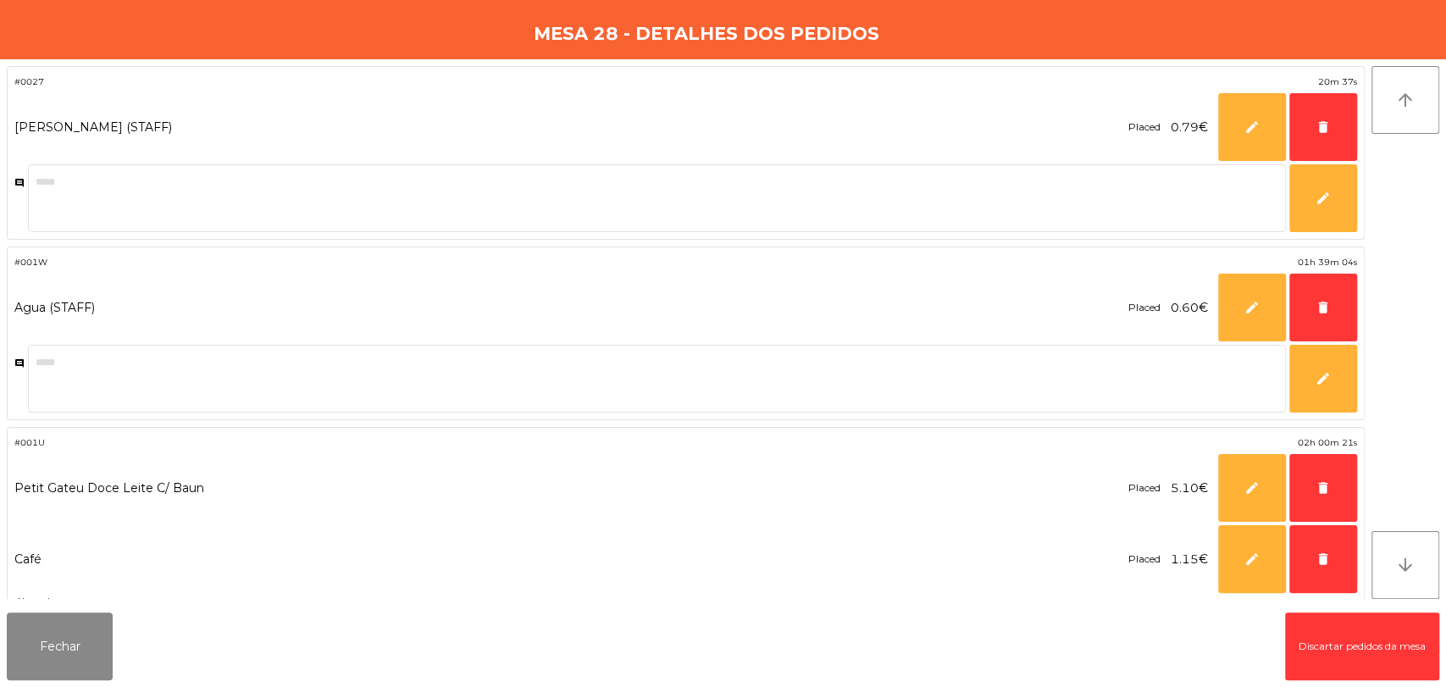
click at [1312, 645] on button "Discartar pedidos da mesa" at bounding box center [1362, 646] width 154 height 68
click at [50, 657] on button "Fechar" at bounding box center [60, 646] width 106 height 68
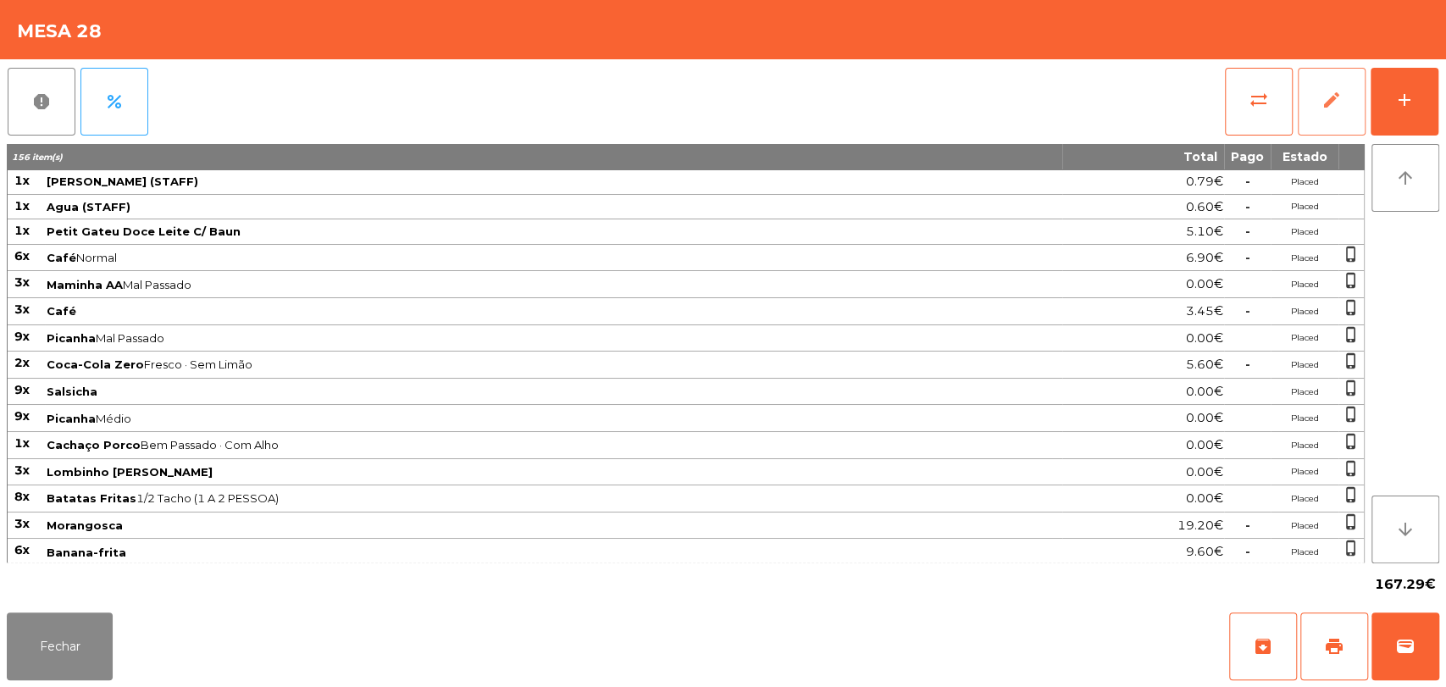
click at [50, 657] on button "Fechar" at bounding box center [60, 646] width 106 height 68
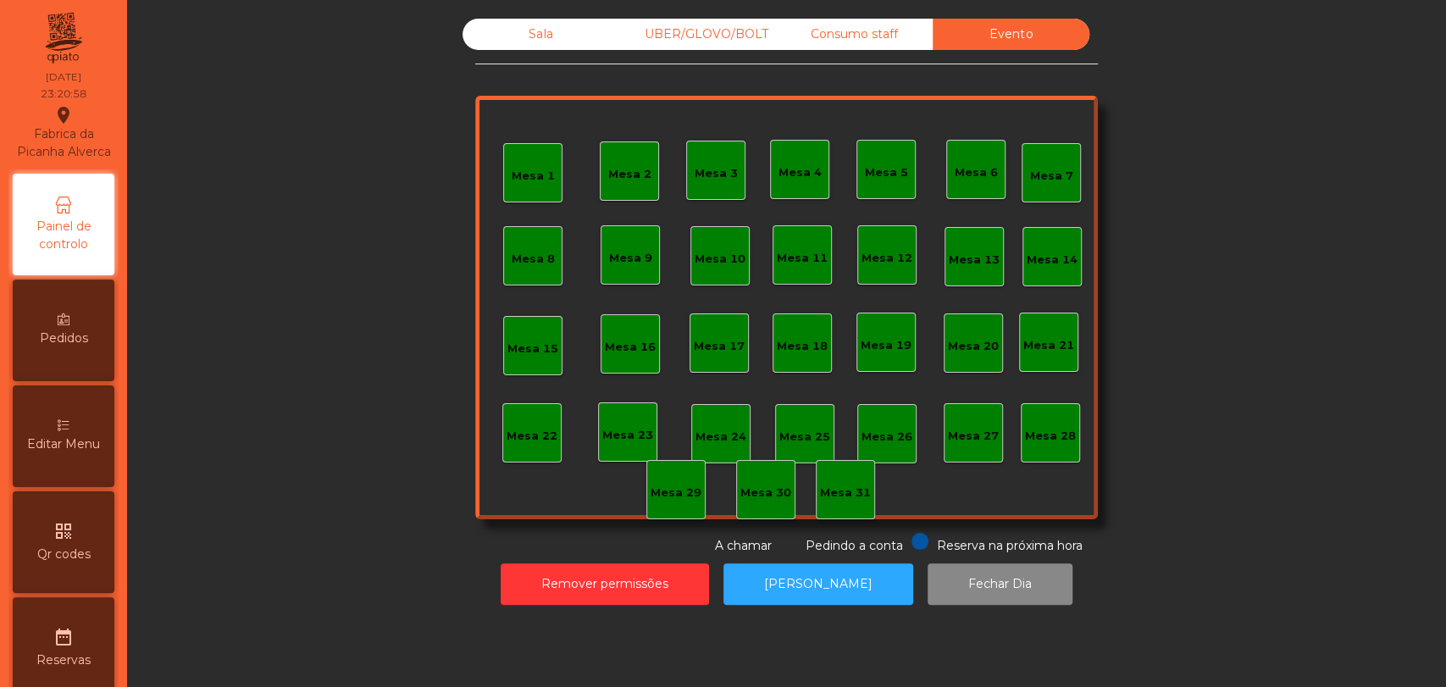
click at [851, 16] on div "Sala UBER/GLOVO/BOLT Consumo staff Evento Mesa 1 Mesa 2 [GEOGRAPHIC_DATA] 4 [GE…" at bounding box center [786, 311] width 1299 height 603
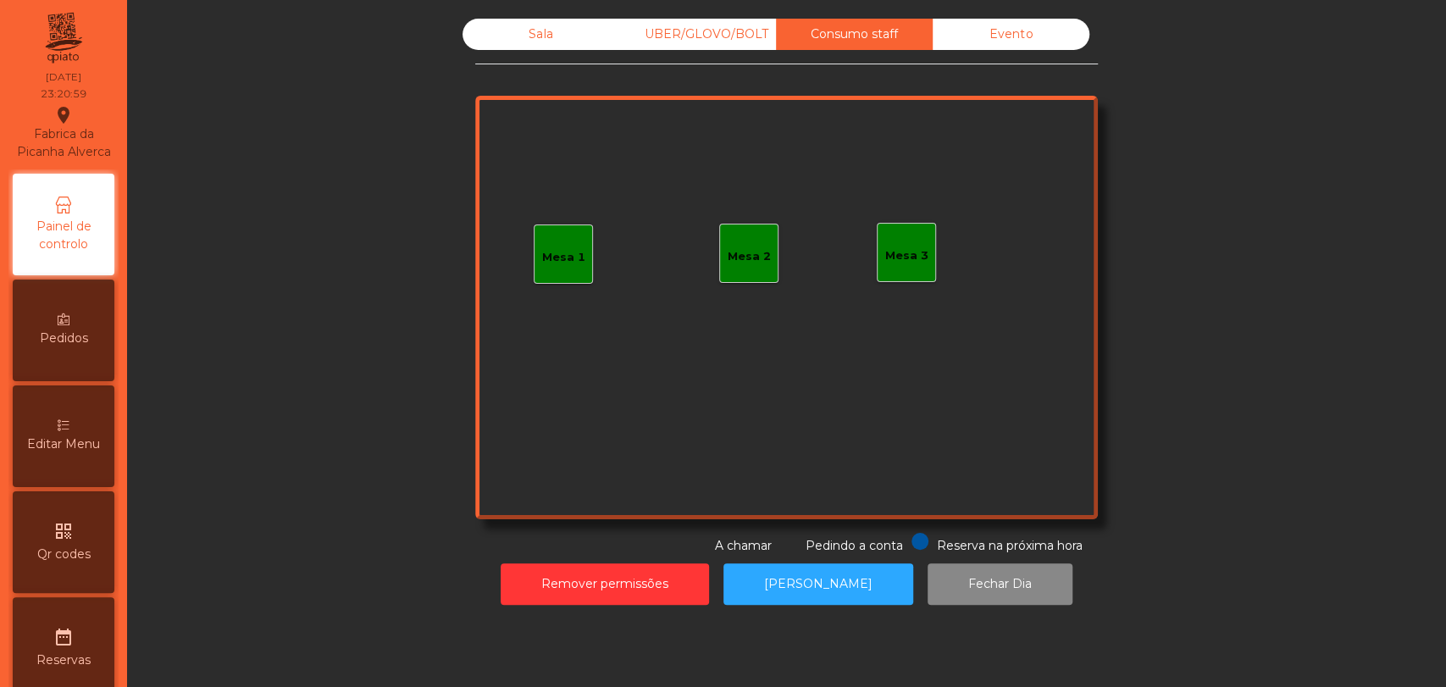
click at [598, 29] on div "Sala" at bounding box center [541, 34] width 157 height 31
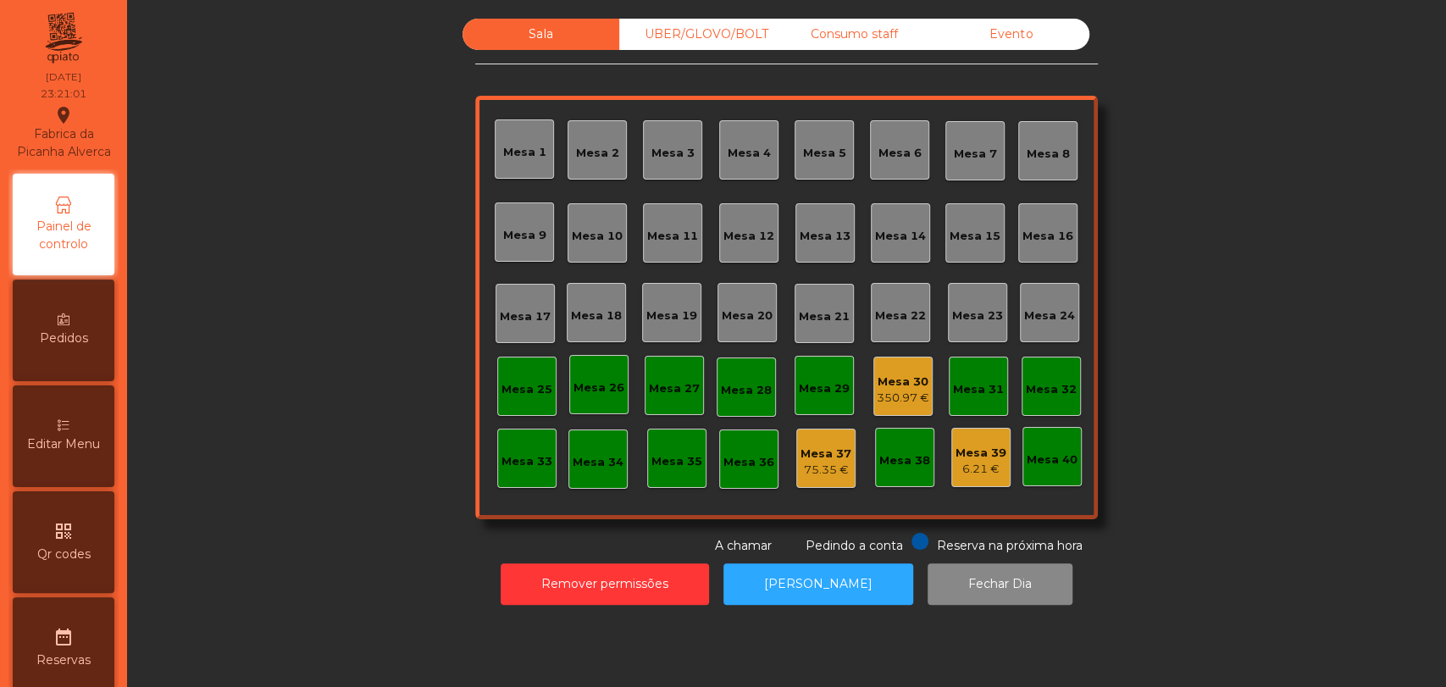
click at [905, 399] on div "350.97 €" at bounding box center [903, 398] width 53 height 17
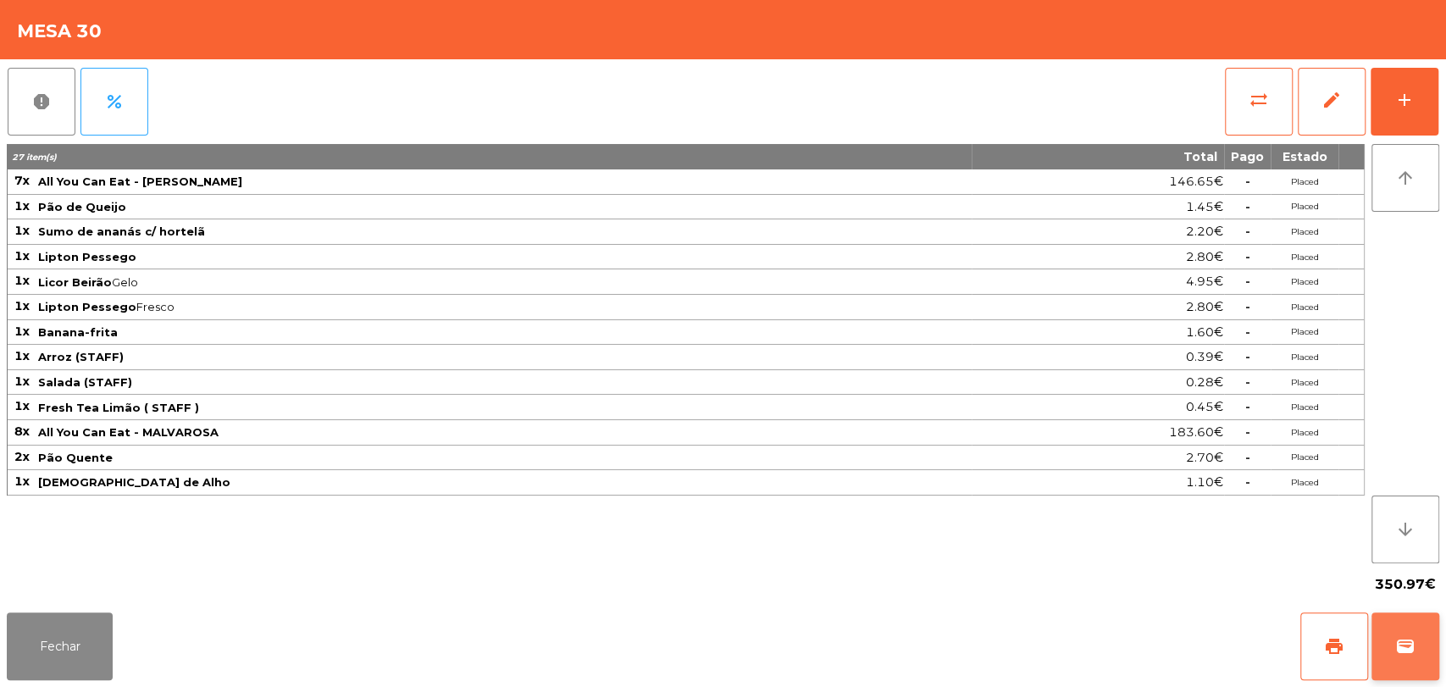
click at [1410, 647] on span "wallet" at bounding box center [1405, 646] width 20 height 20
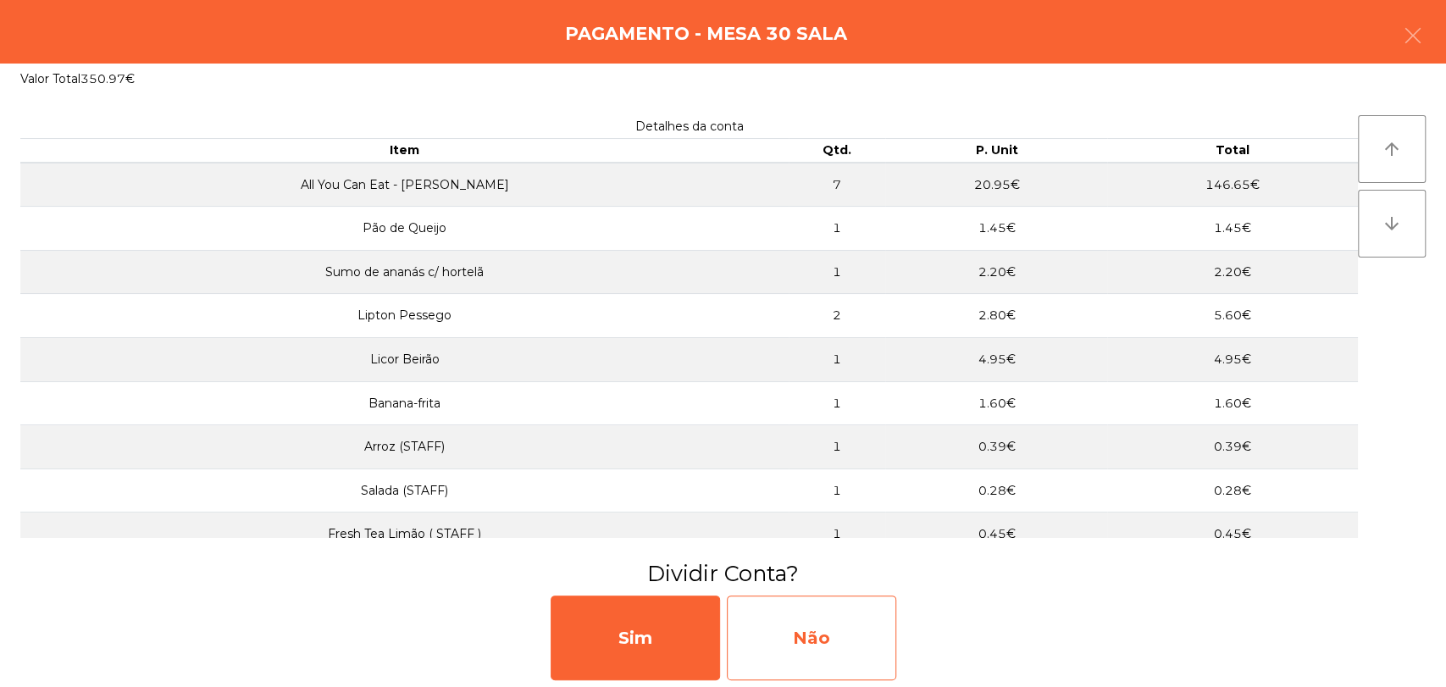
click at [845, 660] on div "Não" at bounding box center [811, 638] width 169 height 85
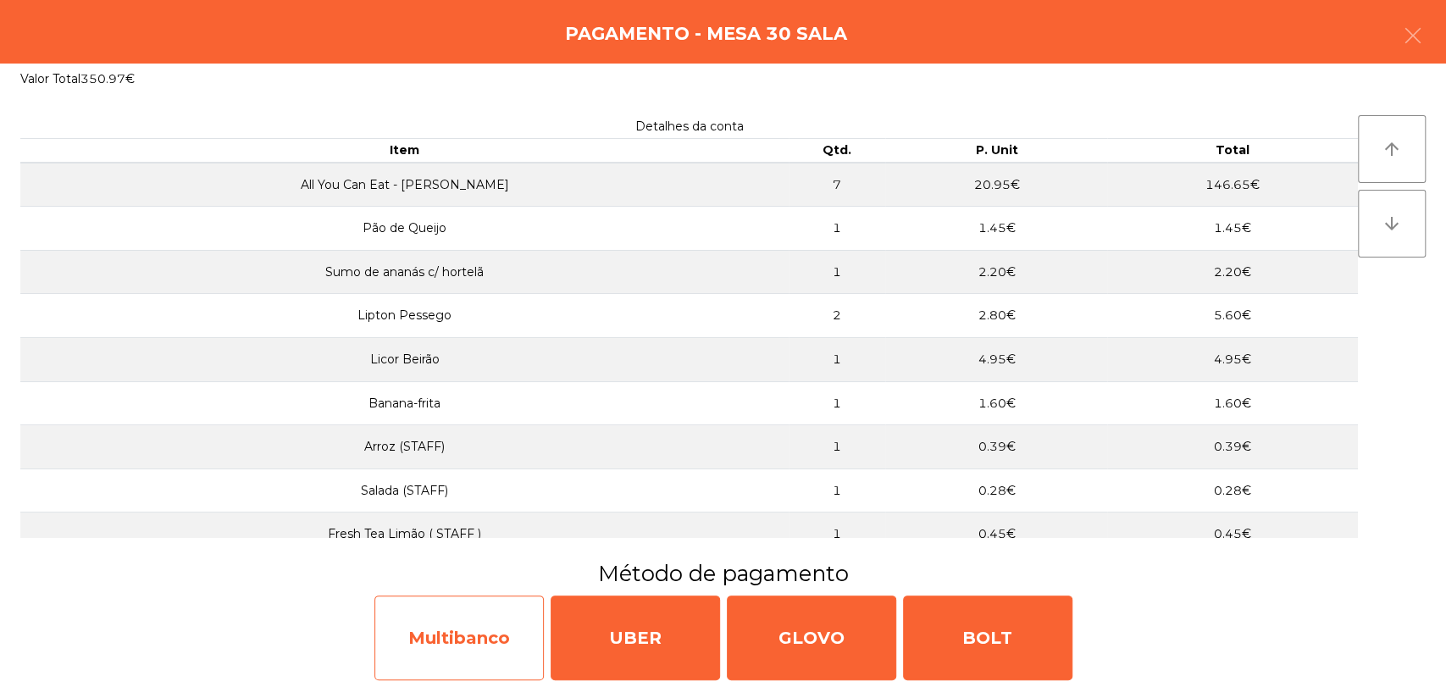
click at [421, 658] on div "Multibanco" at bounding box center [458, 638] width 169 height 85
select select "**"
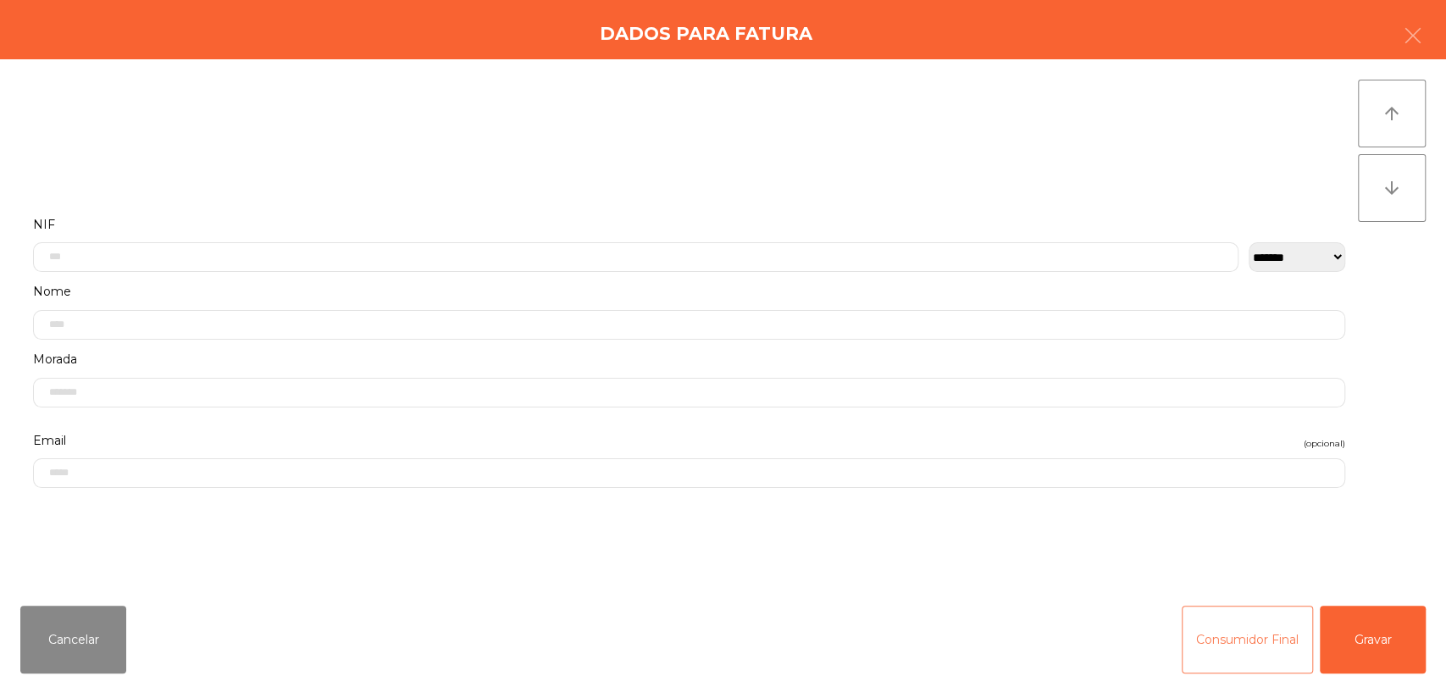
click at [1282, 641] on button "Consumidor Final" at bounding box center [1247, 640] width 131 height 68
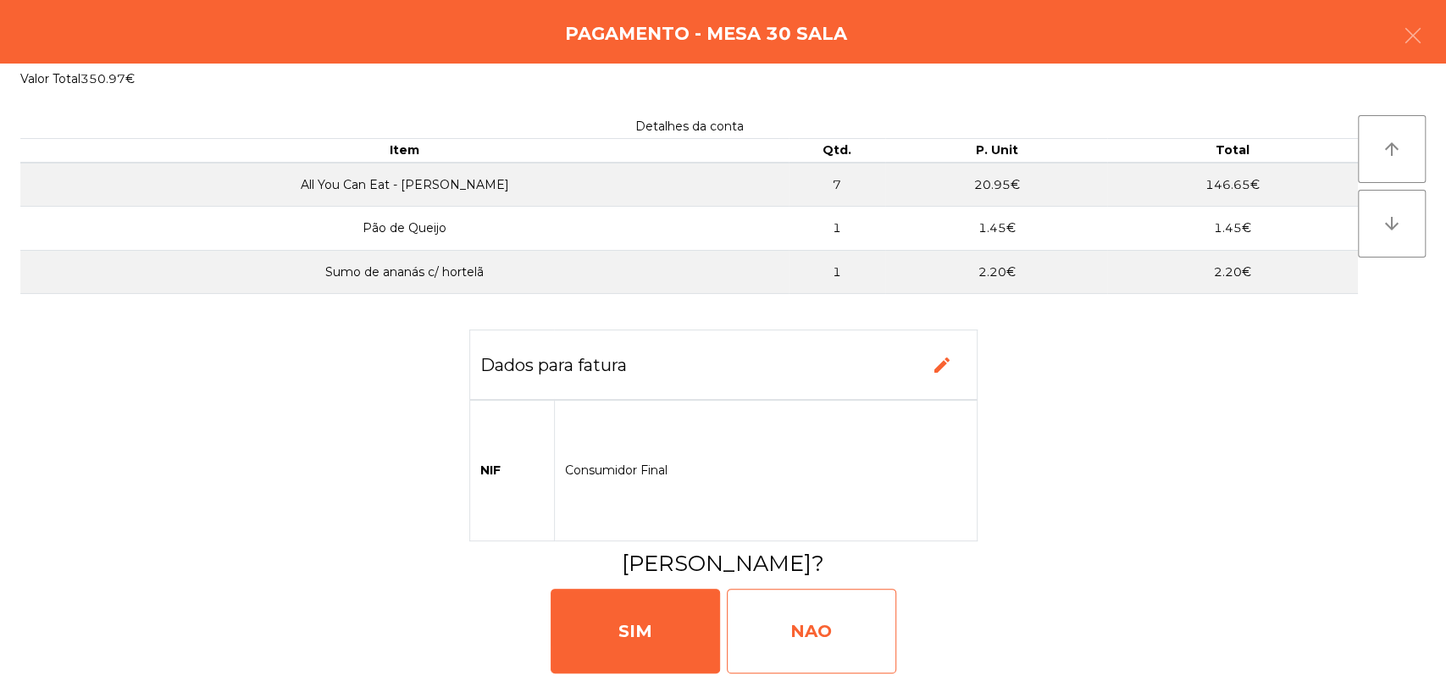
click at [773, 601] on div "NAO" at bounding box center [811, 631] width 169 height 85
